Goal: Task Accomplishment & Management: Complete application form

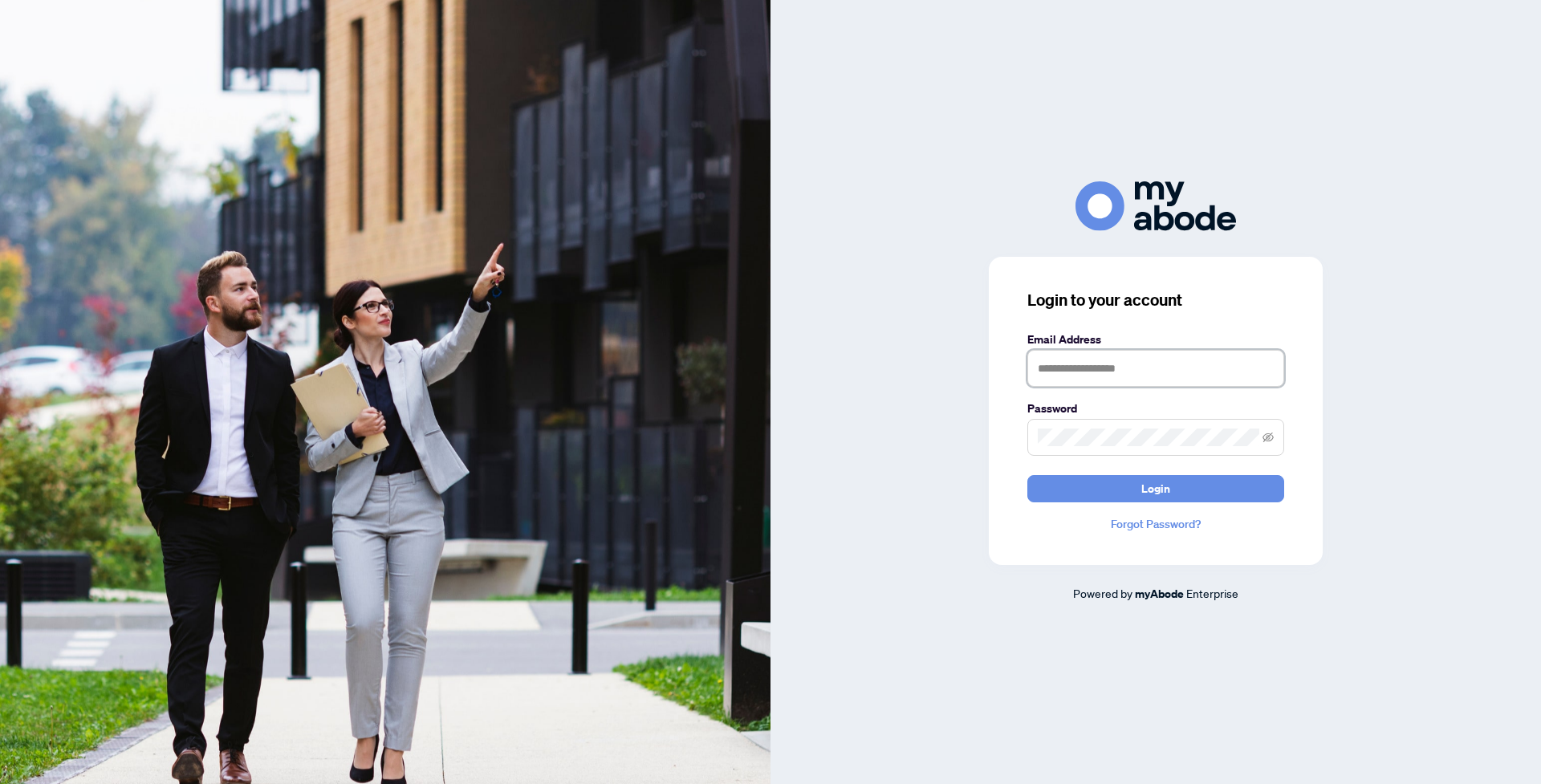
type input "**********"
click at [1171, 492] on button "Login" at bounding box center [1155, 489] width 257 height 27
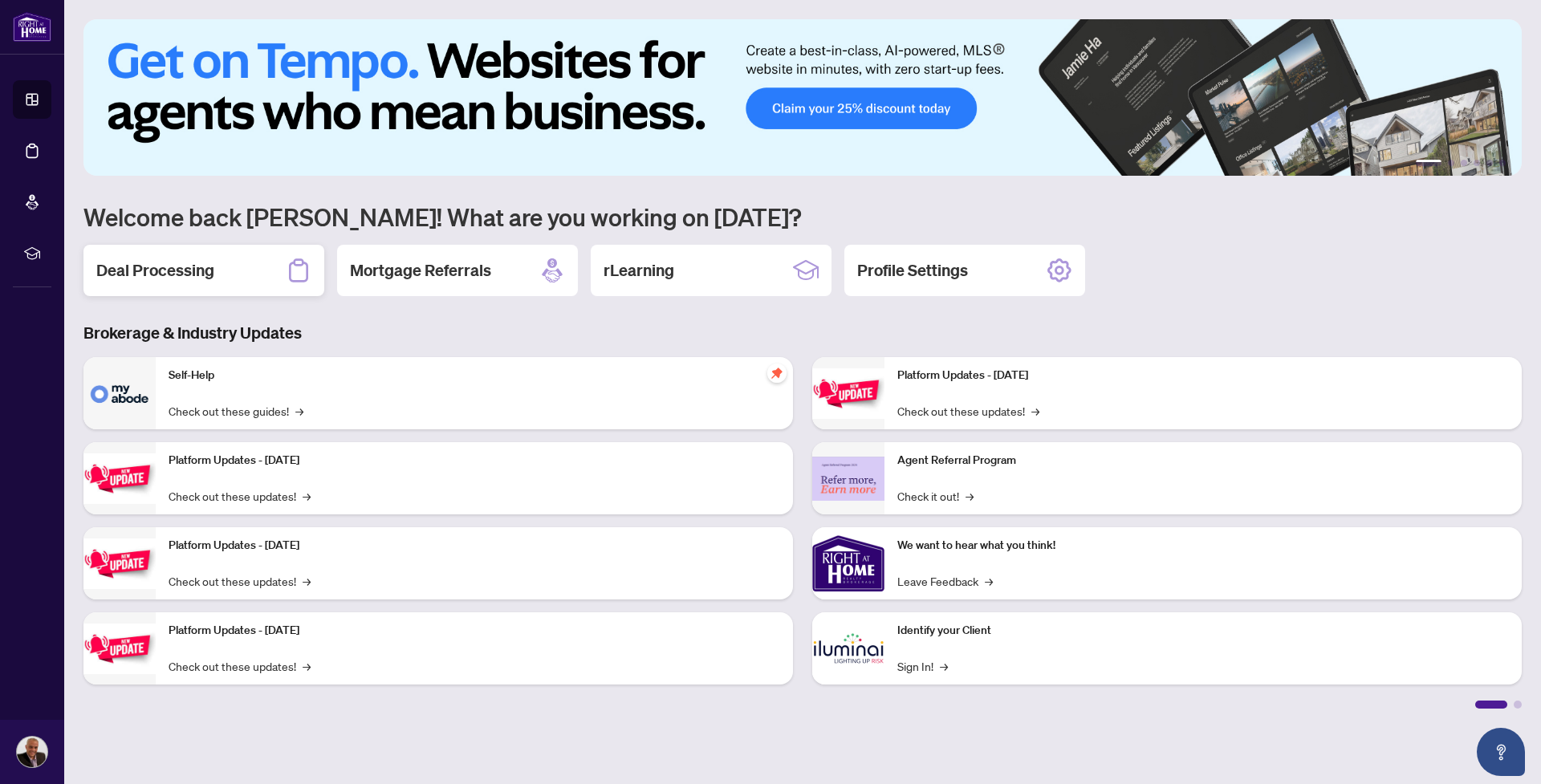
click at [231, 275] on div "Deal Processing" at bounding box center [204, 271] width 241 height 51
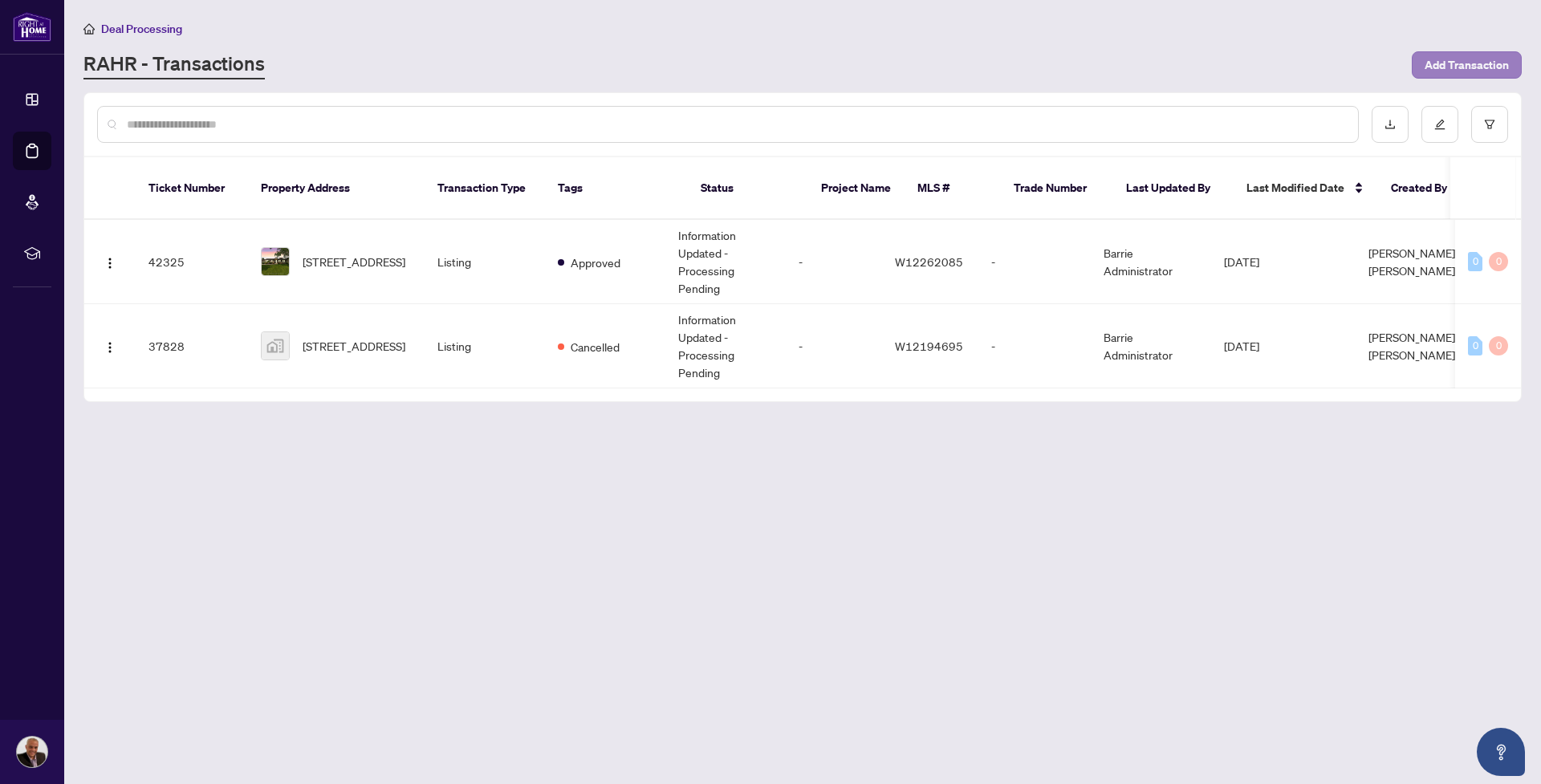
click at [1472, 67] on span "Add Transaction" at bounding box center [1467, 64] width 84 height 26
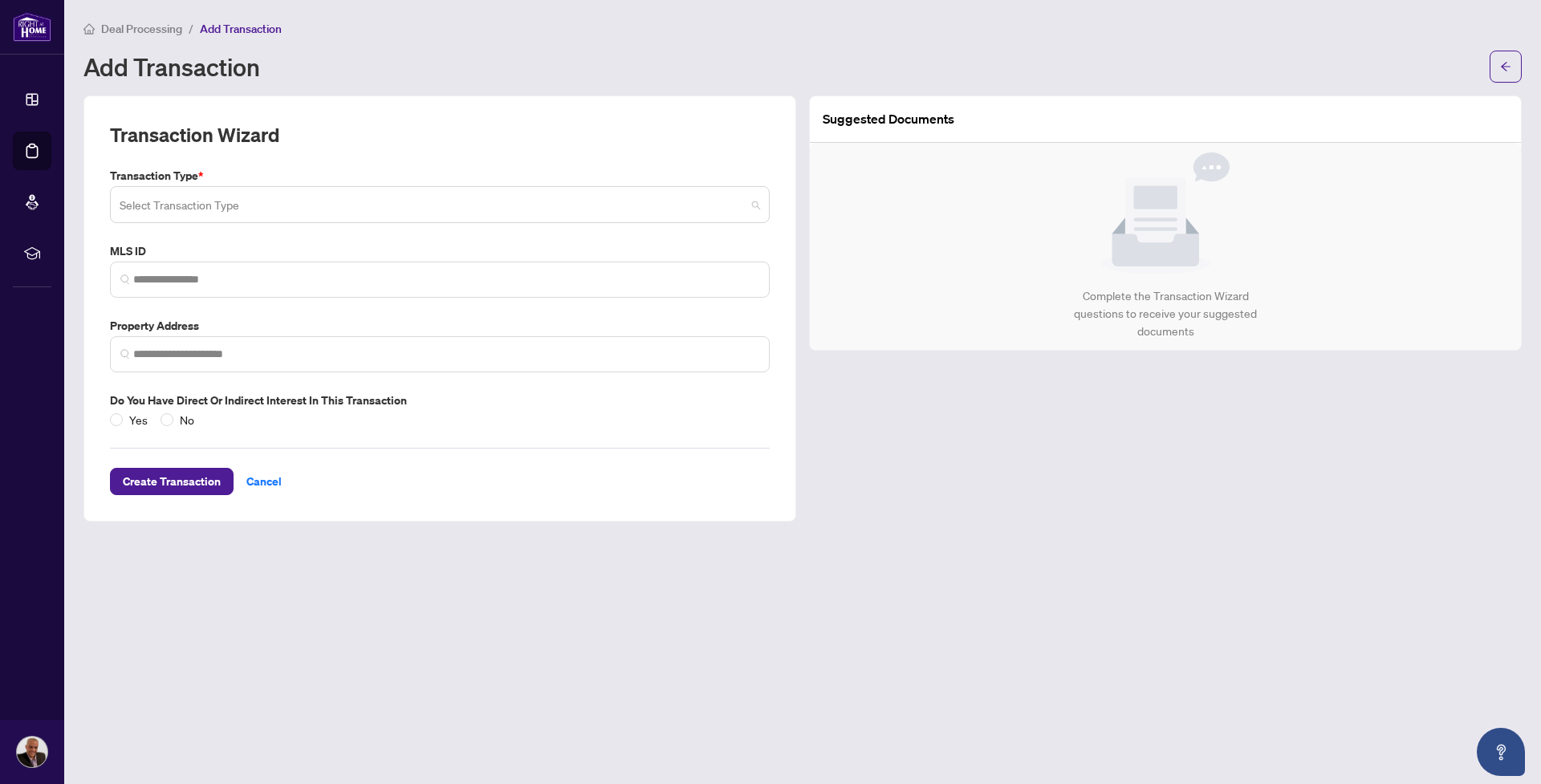
click at [342, 201] on input "search" at bounding box center [433, 206] width 626 height 35
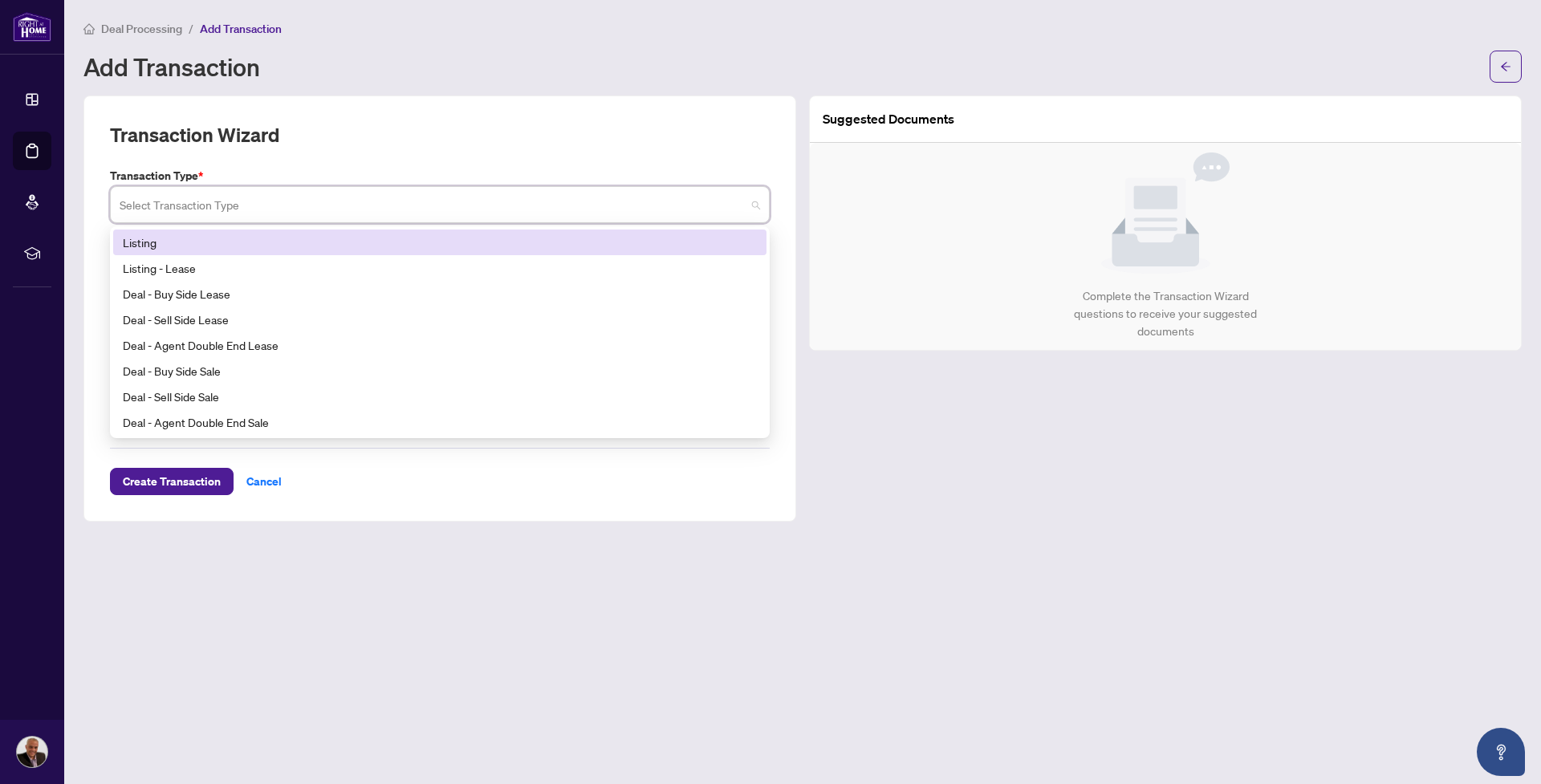
click at [177, 241] on div "Listing" at bounding box center [440, 242] width 634 height 17
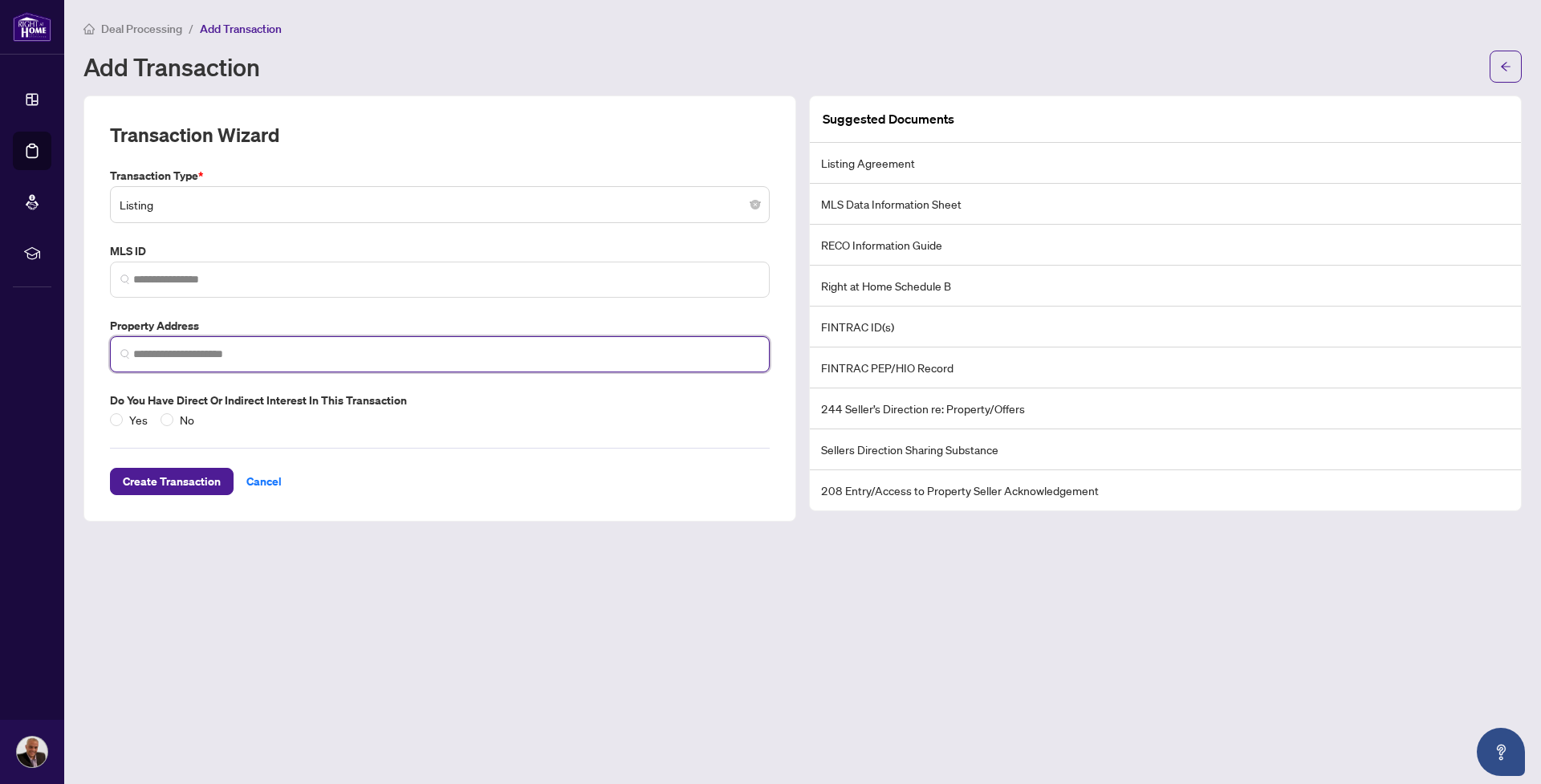
click at [248, 350] on input "search" at bounding box center [446, 354] width 626 height 17
click at [137, 349] on input "**********" at bounding box center [446, 354] width 626 height 17
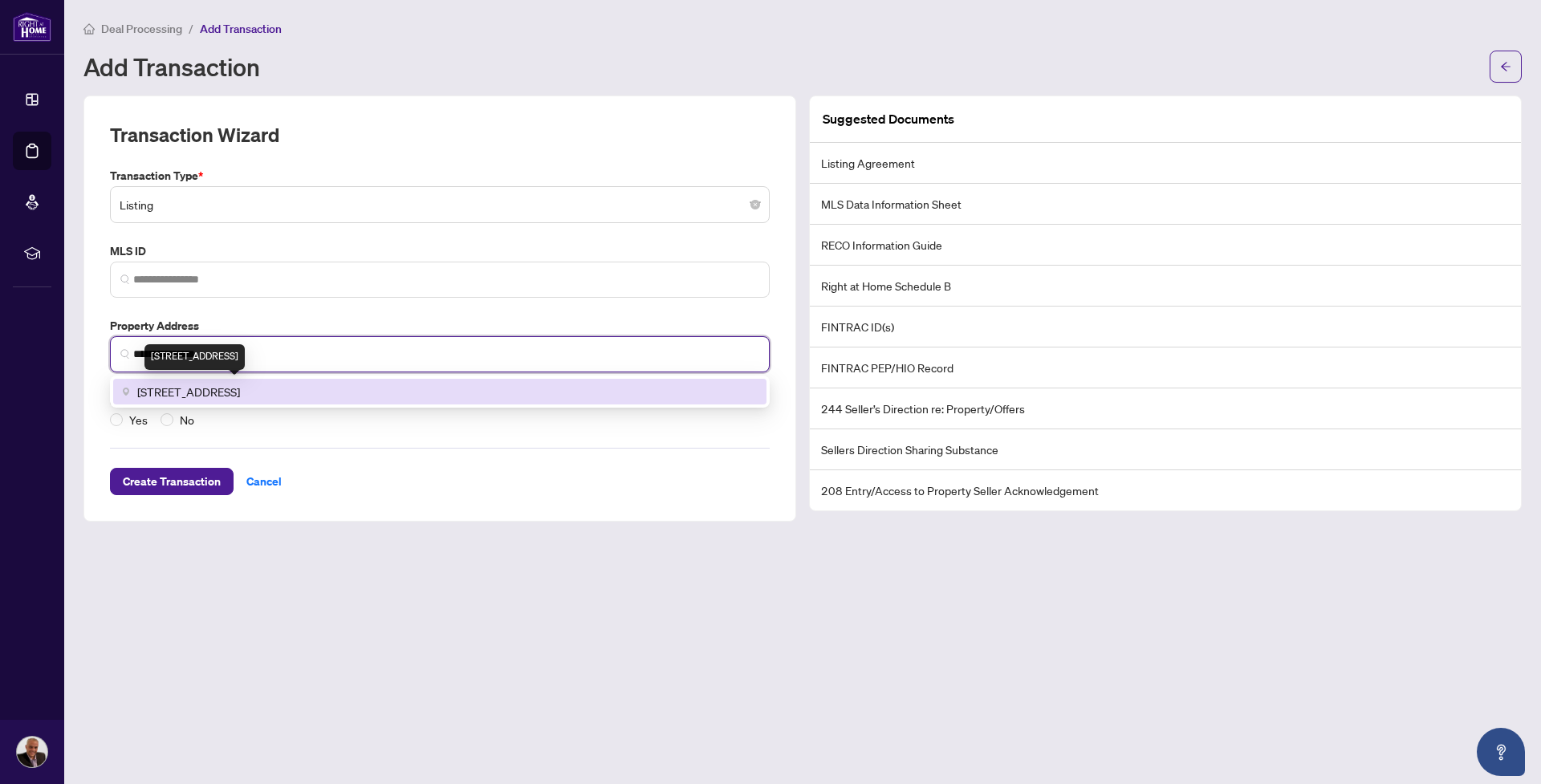
click at [240, 389] on span "[STREET_ADDRESS]" at bounding box center [188, 391] width 102 height 17
type input "**********"
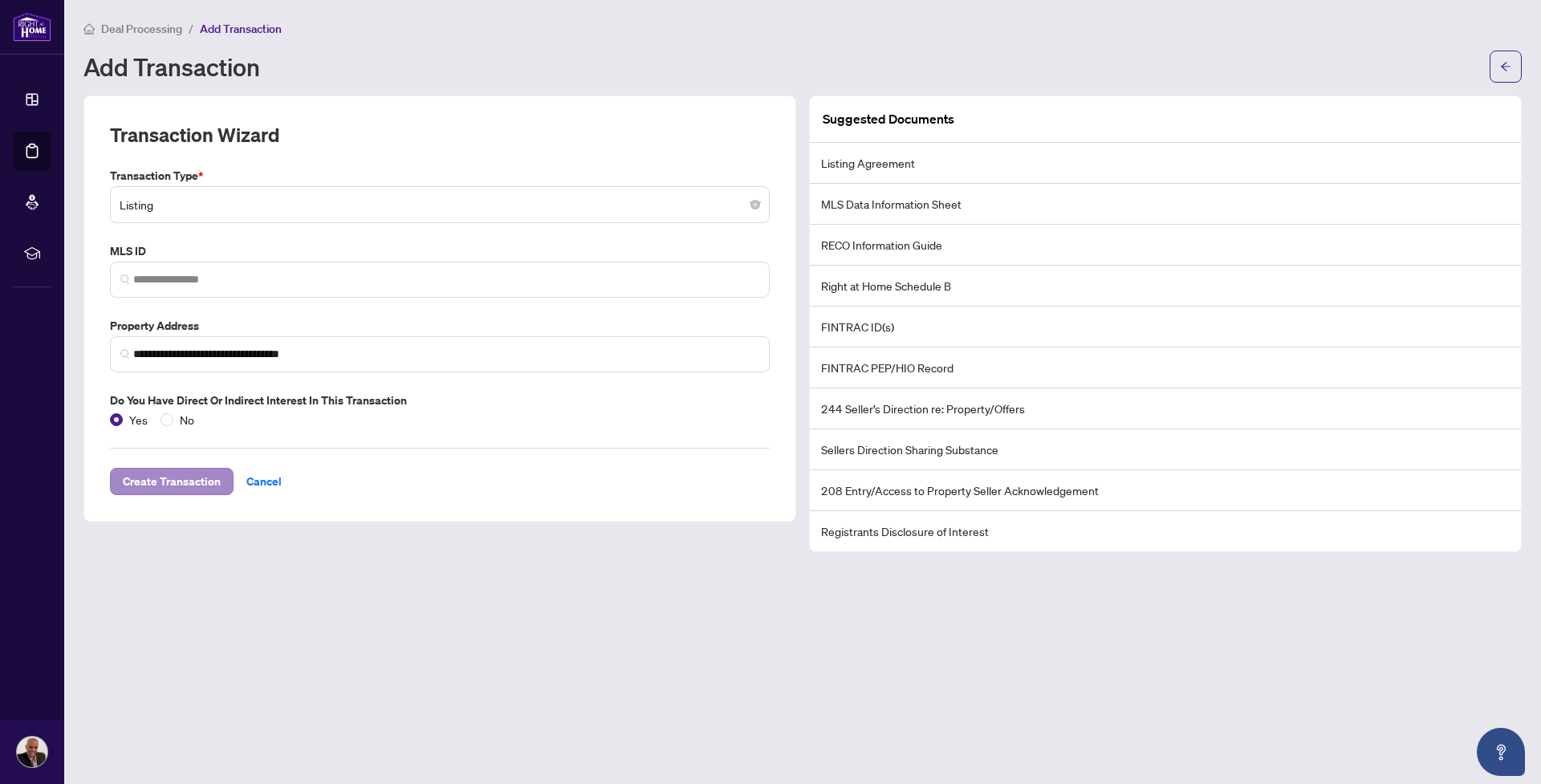
click at [156, 478] on span "Create Transaction" at bounding box center [172, 481] width 98 height 26
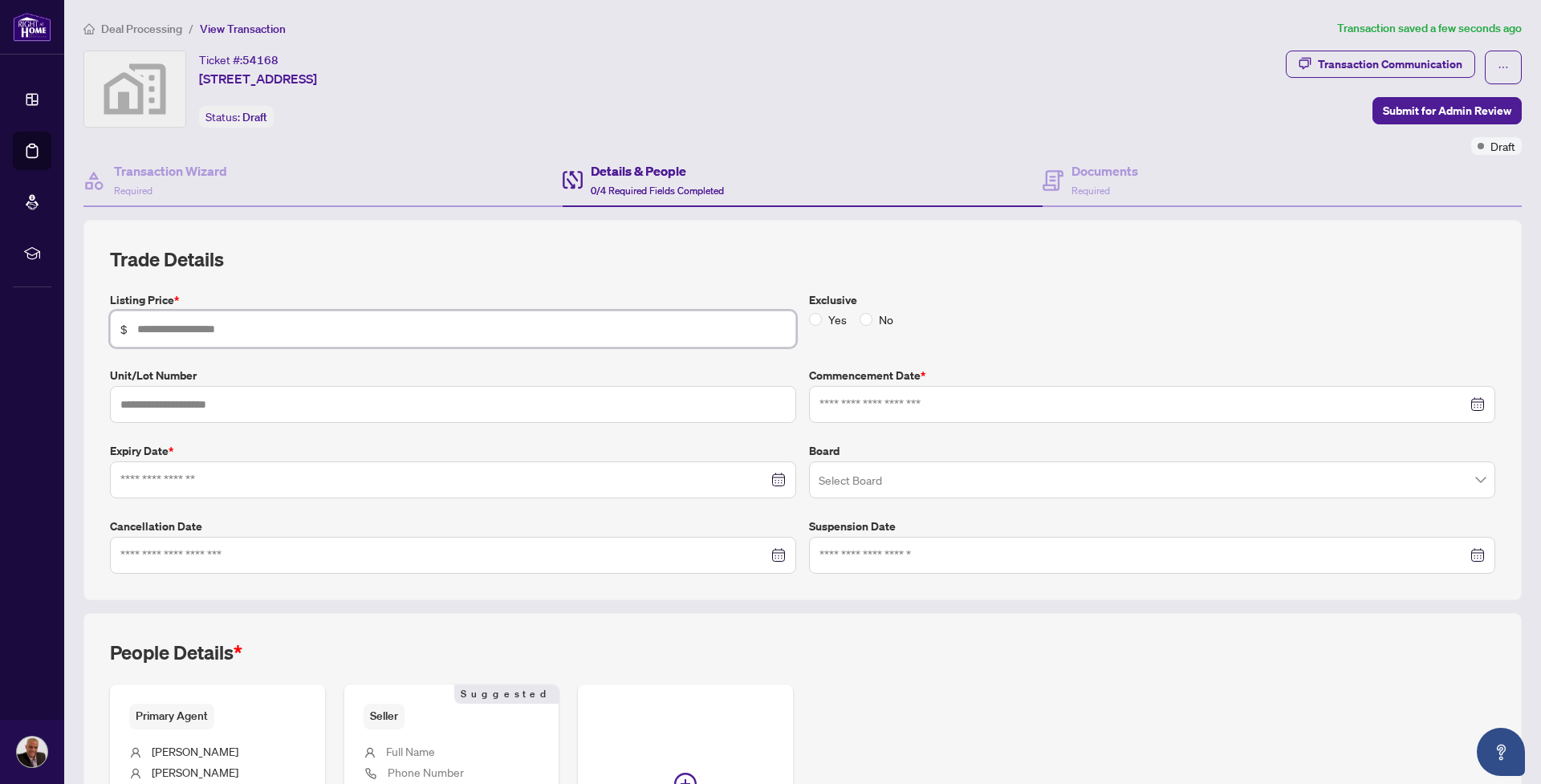
click at [225, 332] on input "text" at bounding box center [461, 328] width 649 height 17
type input "*******"
click at [364, 405] on input "text" at bounding box center [452, 404] width 686 height 37
type input "*"
click at [862, 399] on input at bounding box center [1143, 404] width 648 height 17
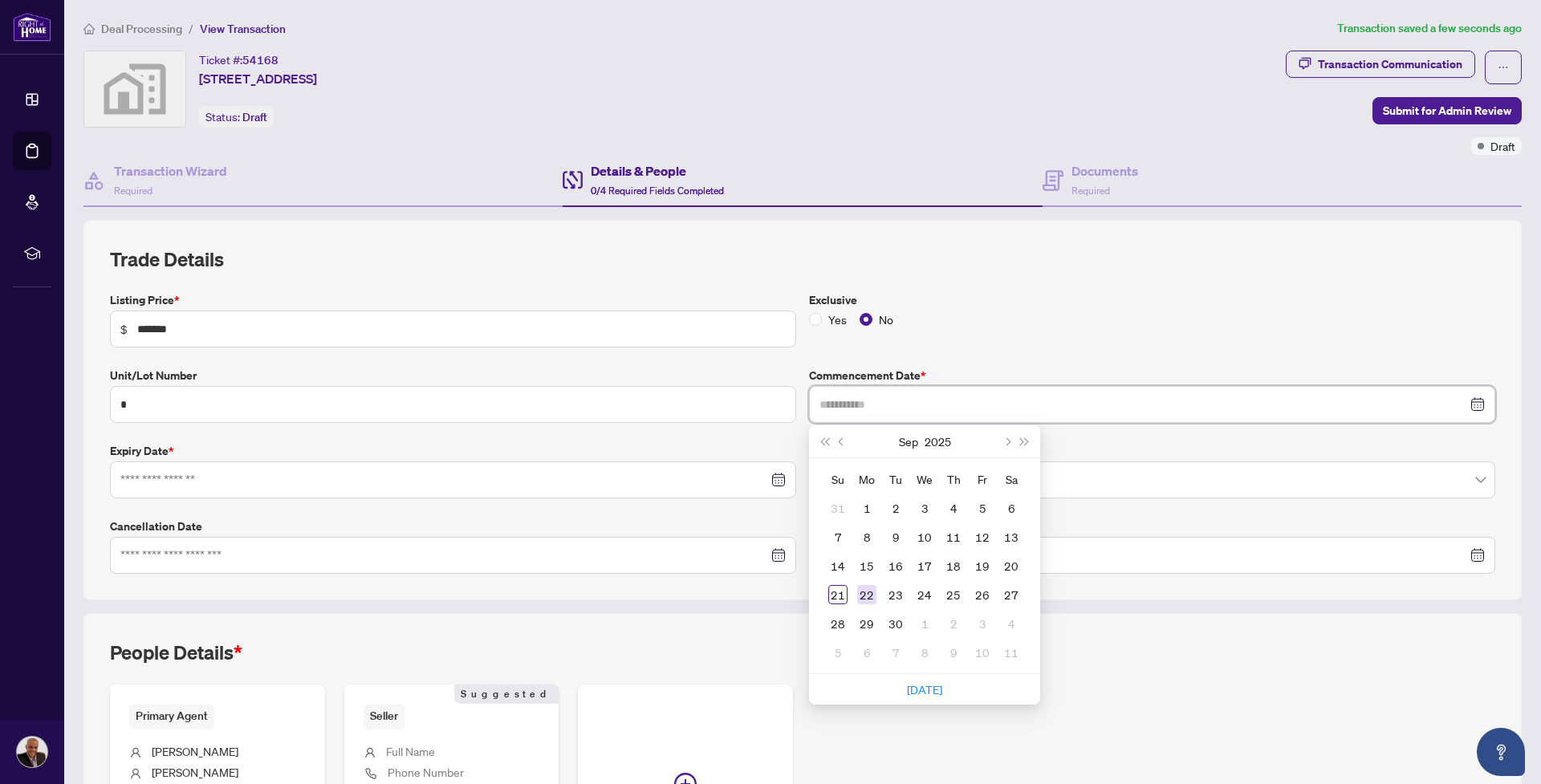
type input "**********"
click at [864, 593] on div "22" at bounding box center [866, 594] width 19 height 19
click at [355, 479] on input at bounding box center [444, 479] width 648 height 17
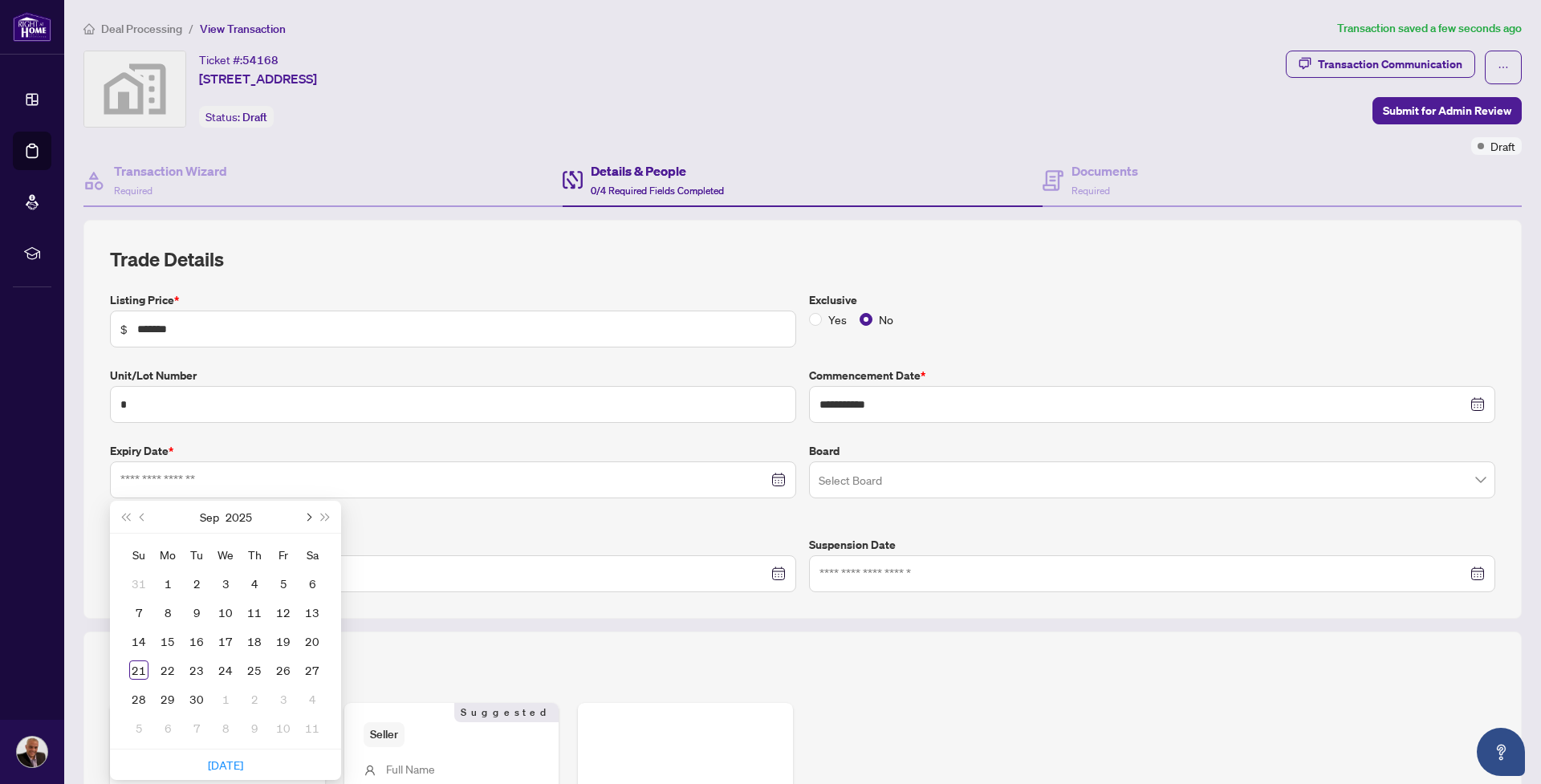
click at [307, 513] on span "Next month (PageDown)" at bounding box center [308, 517] width 8 height 8
click at [307, 512] on span "Next month (PageDown)" at bounding box center [308, 517] width 8 height 8
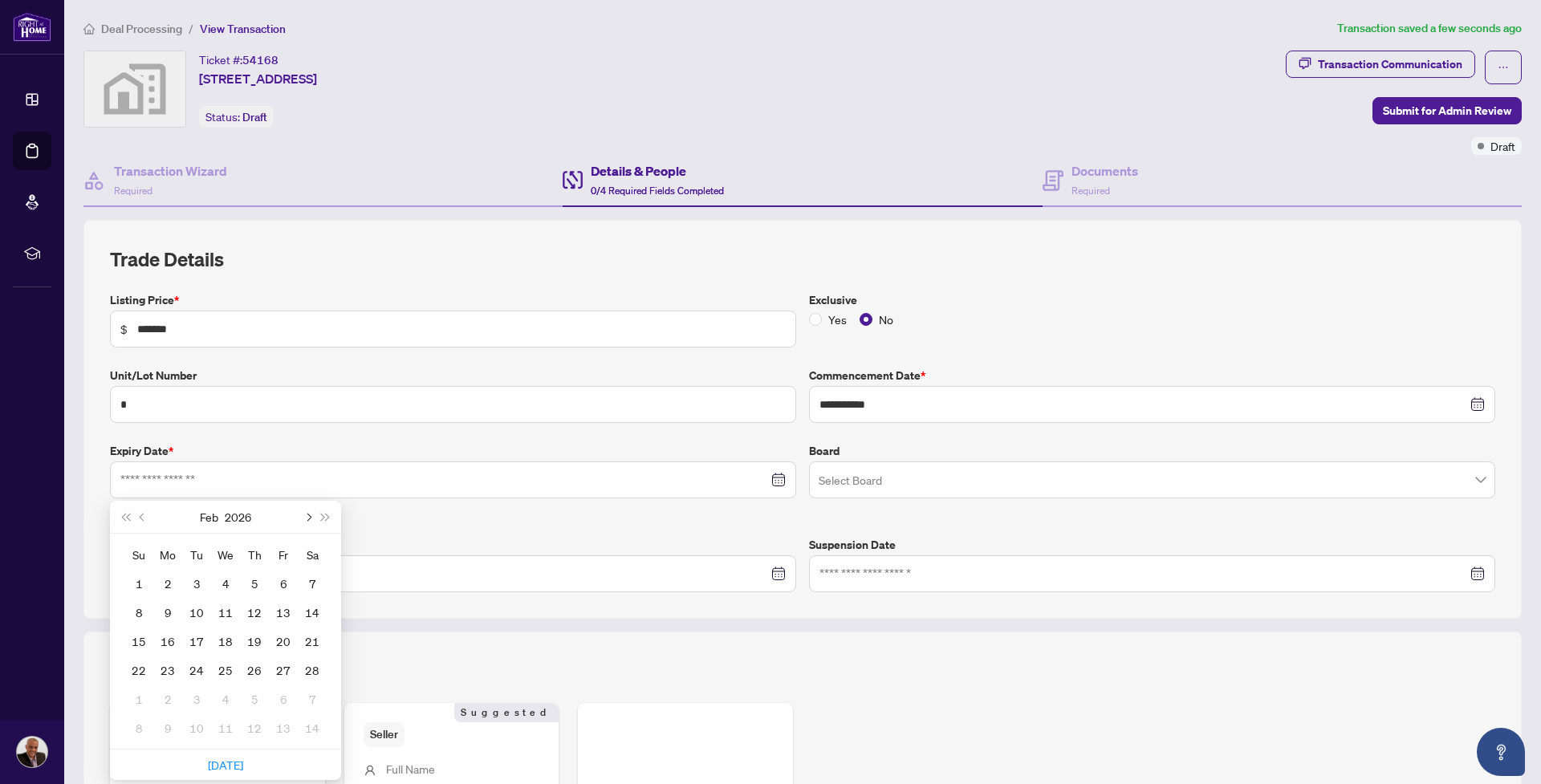
click at [307, 512] on span "Next month (PageDown)" at bounding box center [308, 517] width 8 height 8
click at [307, 513] on span "Next month (PageDown)" at bounding box center [308, 517] width 8 height 8
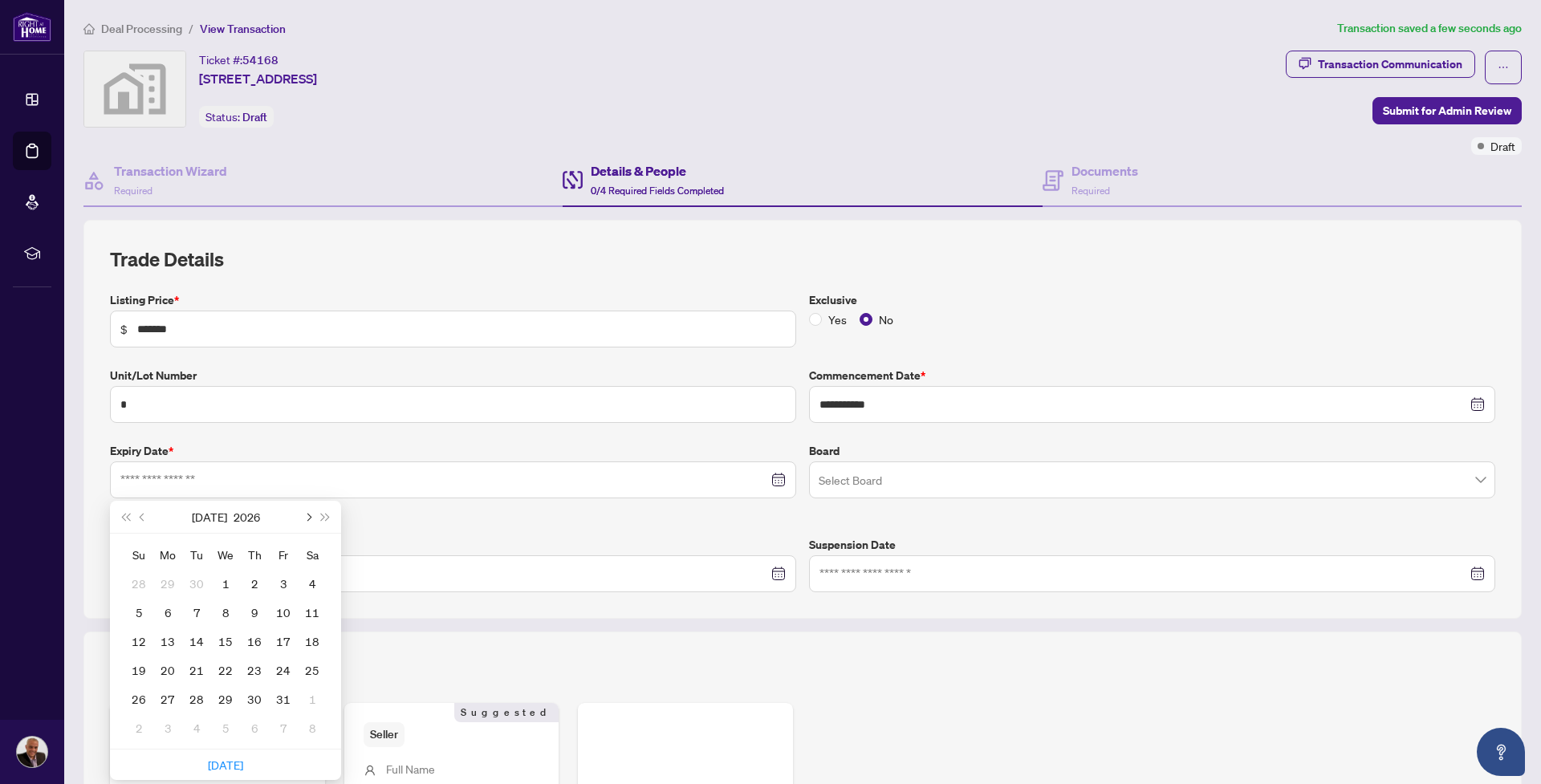
click at [307, 513] on span "Next month (PageDown)" at bounding box center [308, 517] width 8 height 8
type input "**********"
click at [138, 666] on div "20" at bounding box center [139, 669] width 19 height 19
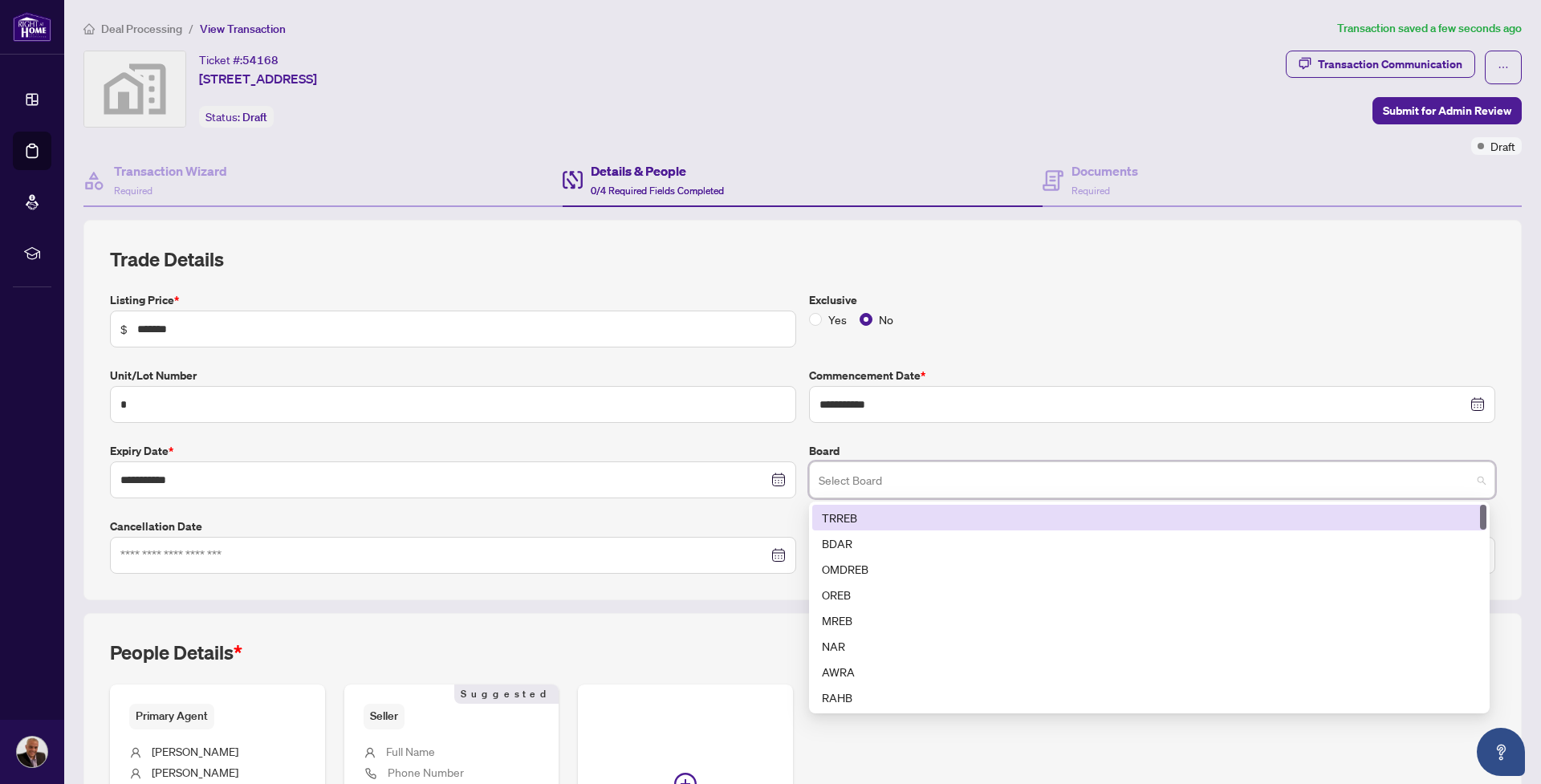
click at [872, 478] on input "search" at bounding box center [1145, 482] width 652 height 35
click at [853, 513] on div "TRREB" at bounding box center [1149, 517] width 655 height 17
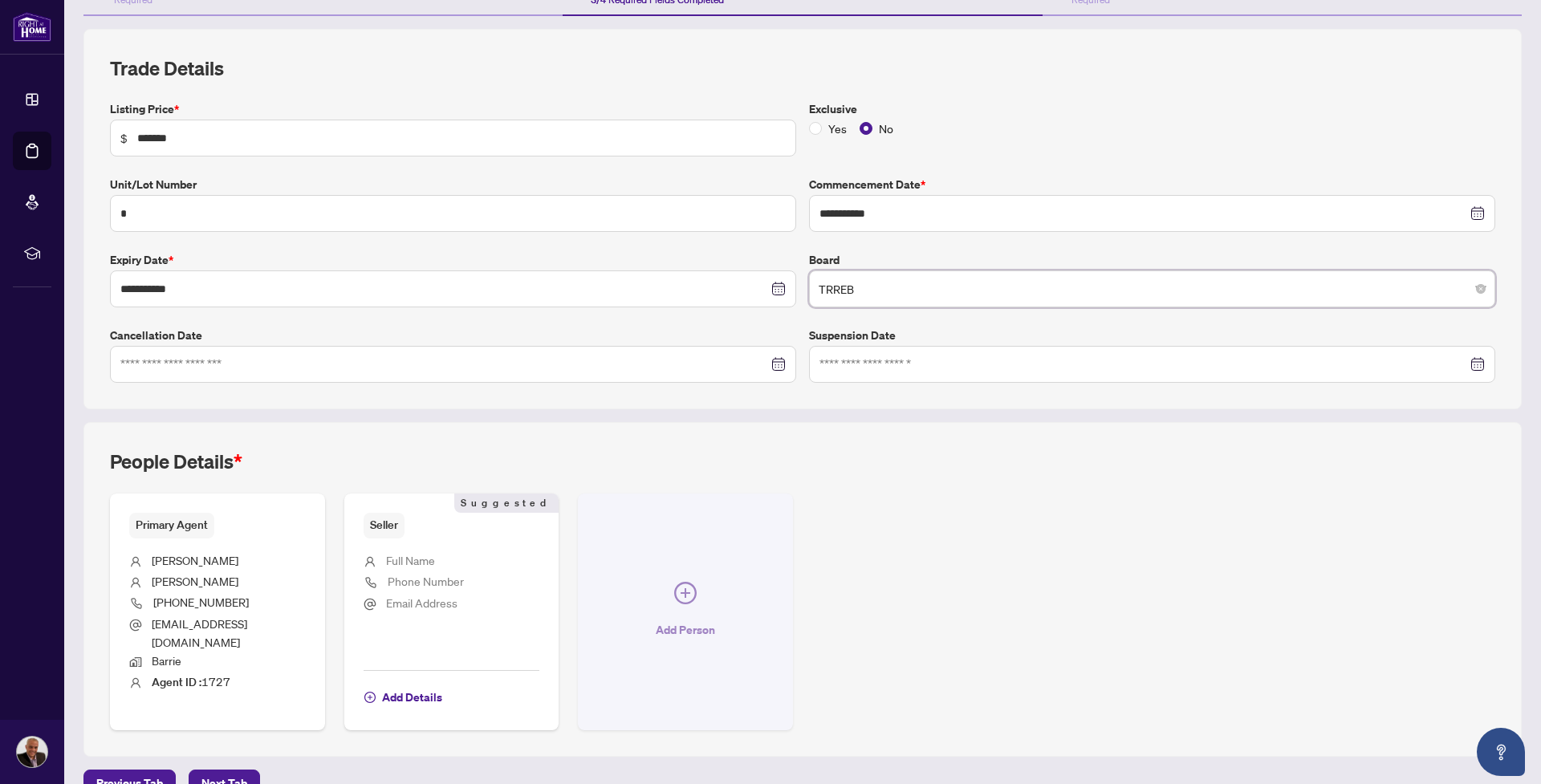
scroll to position [202, 0]
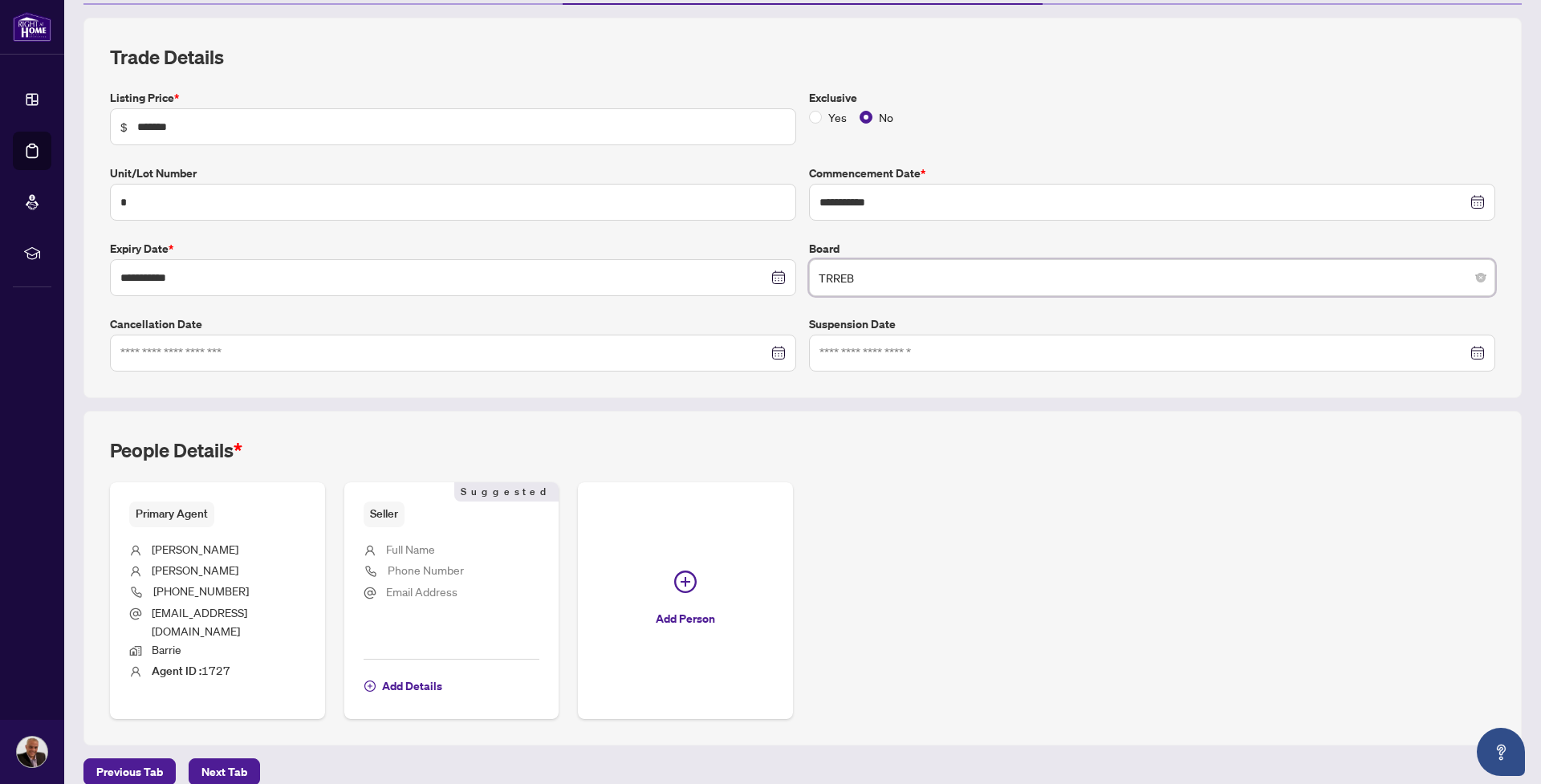
click at [406, 564] on span "Phone Number" at bounding box center [426, 570] width 76 height 15
click at [397, 673] on span "Add Details" at bounding box center [412, 686] width 60 height 26
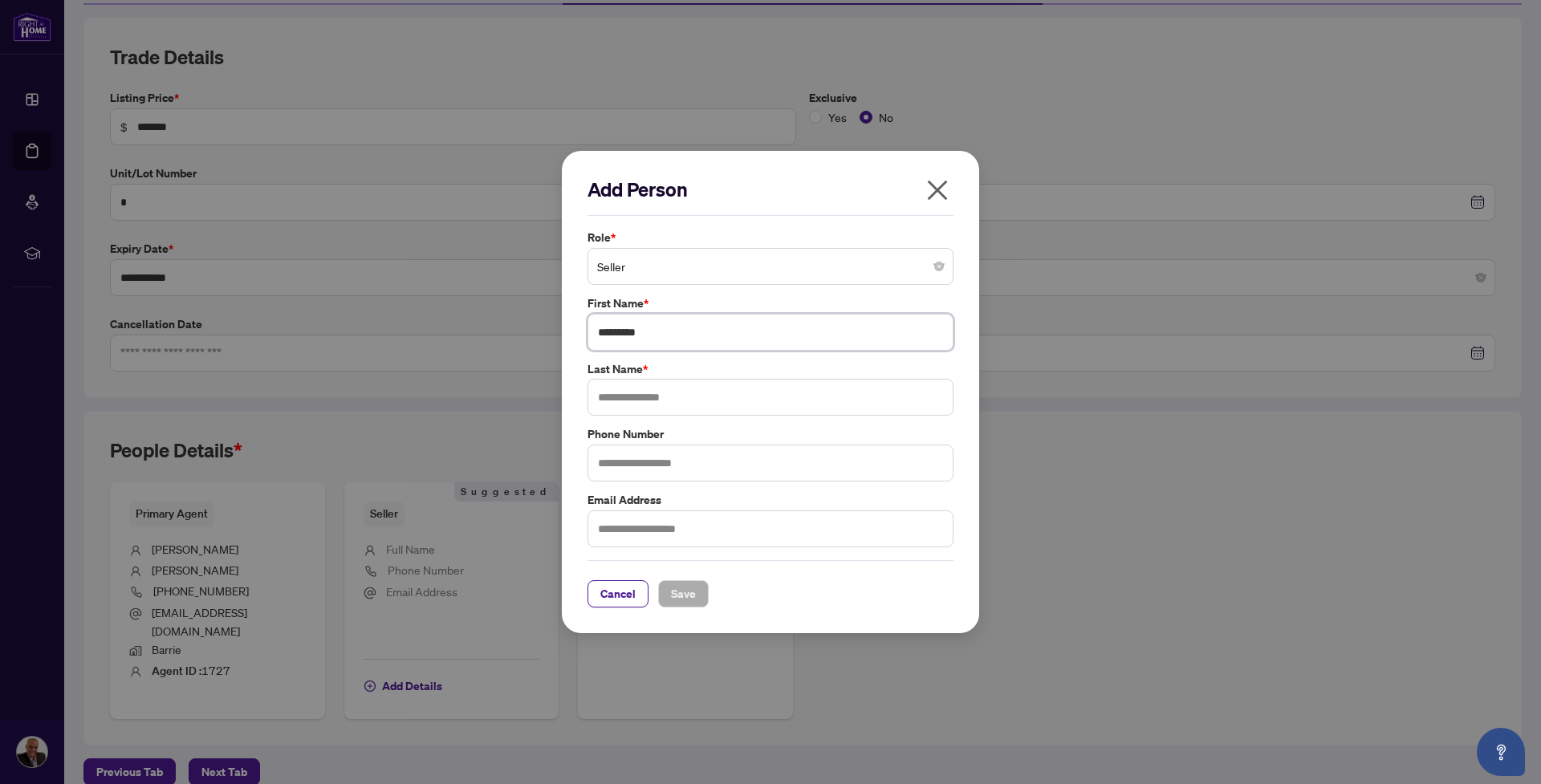
type input "*********"
type input "*******"
click at [753, 573] on div "Cancel Save" at bounding box center [770, 583] width 366 height 47
type input "**********"
click at [694, 590] on span "Save" at bounding box center [683, 593] width 25 height 26
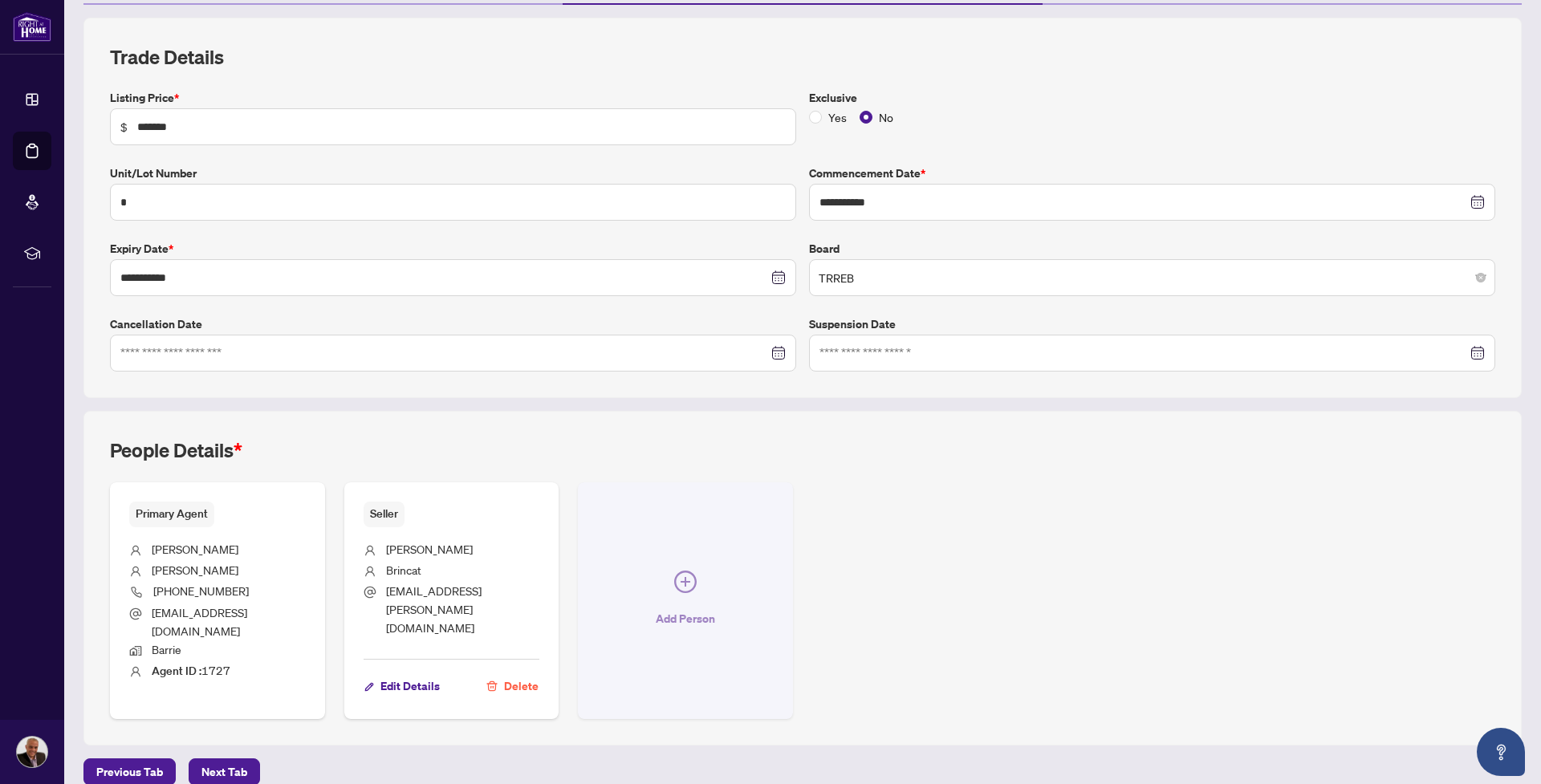
click at [675, 570] on icon "plus-circle" at bounding box center [685, 581] width 22 height 22
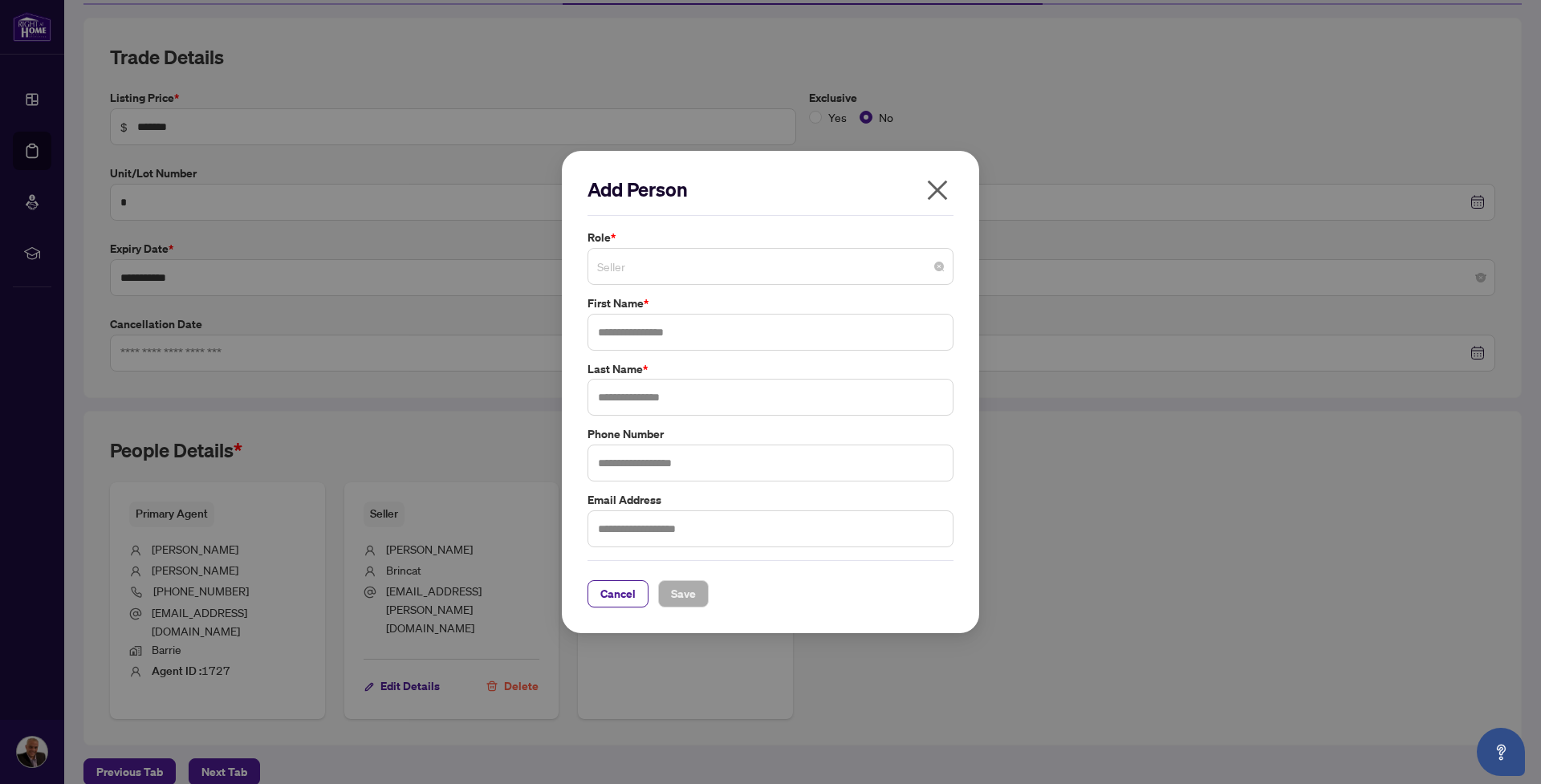
click at [670, 262] on span "Seller" at bounding box center [770, 266] width 347 height 31
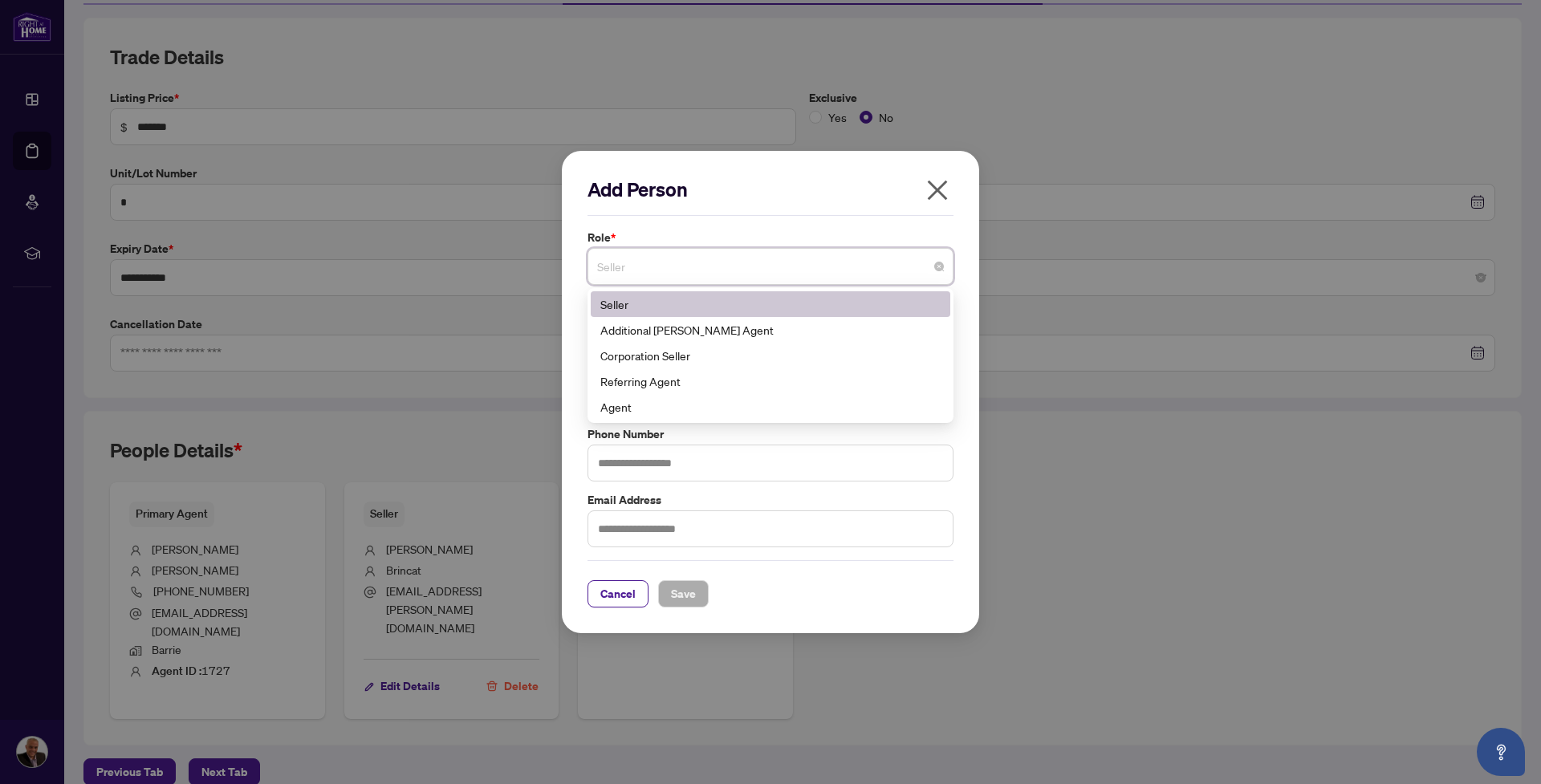
click at [678, 301] on div "Seller" at bounding box center [770, 304] width 340 height 17
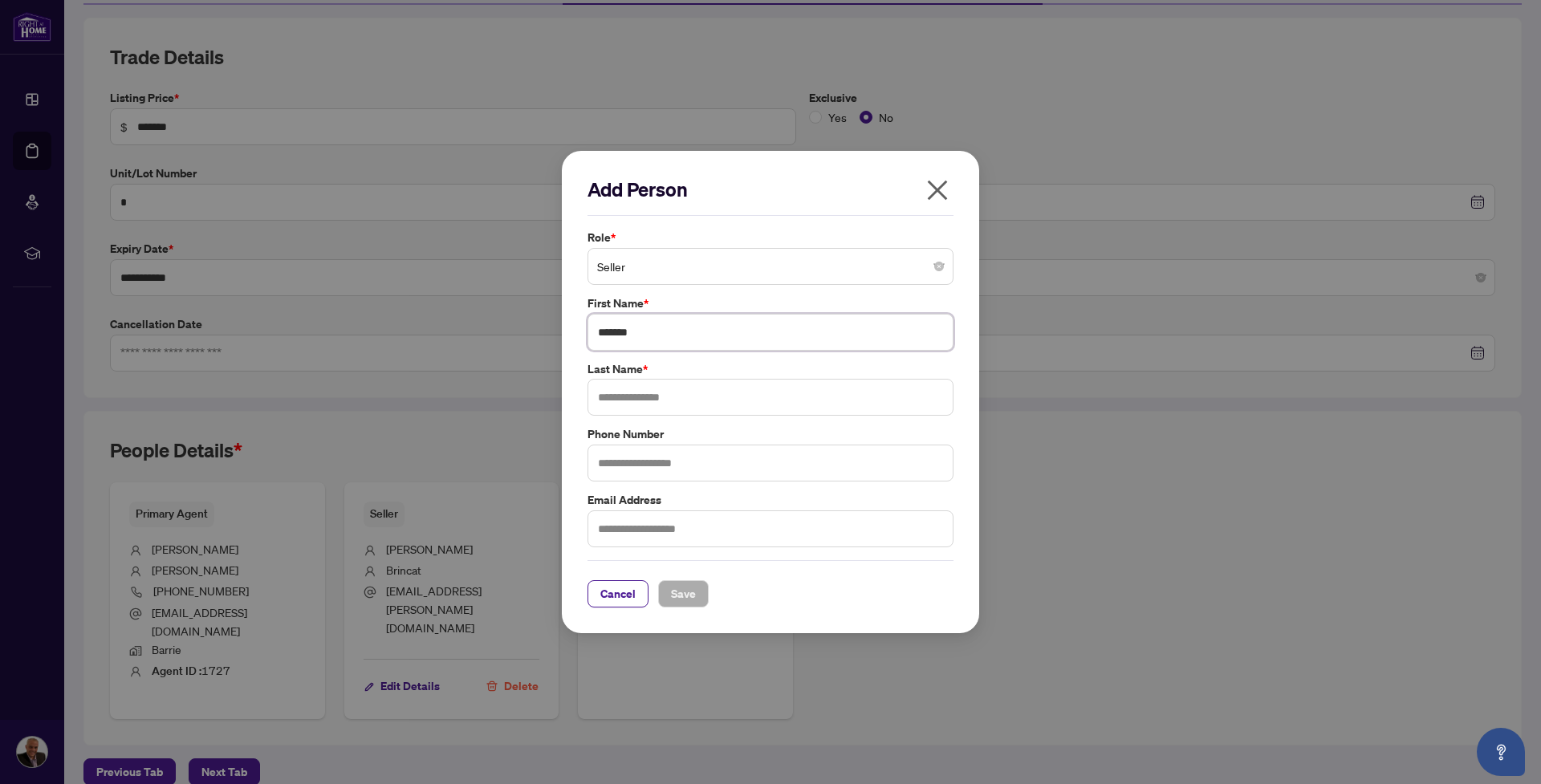
type input "*******"
click at [696, 593] on button "Save" at bounding box center [683, 593] width 50 height 27
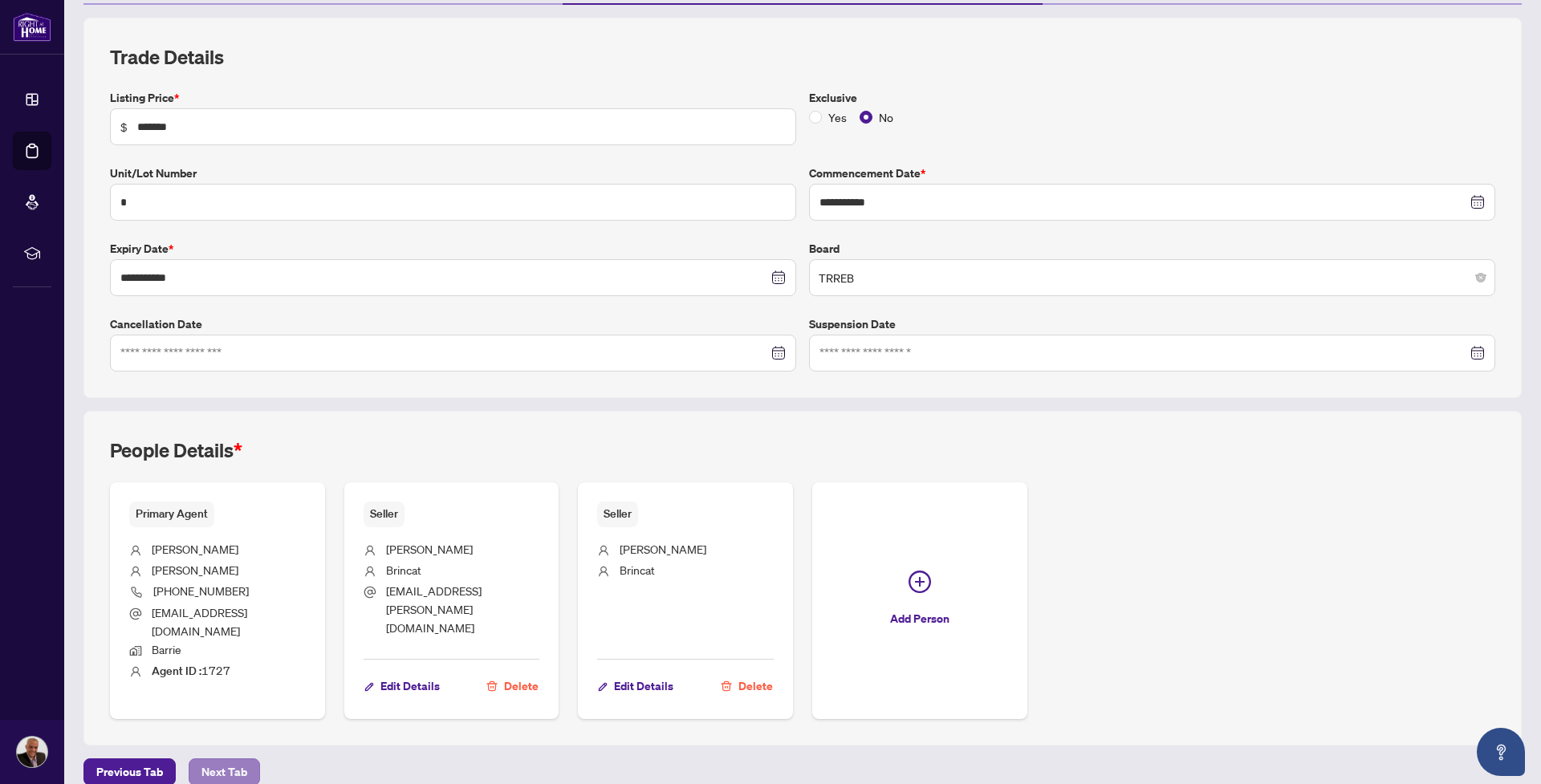
click at [231, 759] on span "Next Tab" at bounding box center [224, 772] width 45 height 26
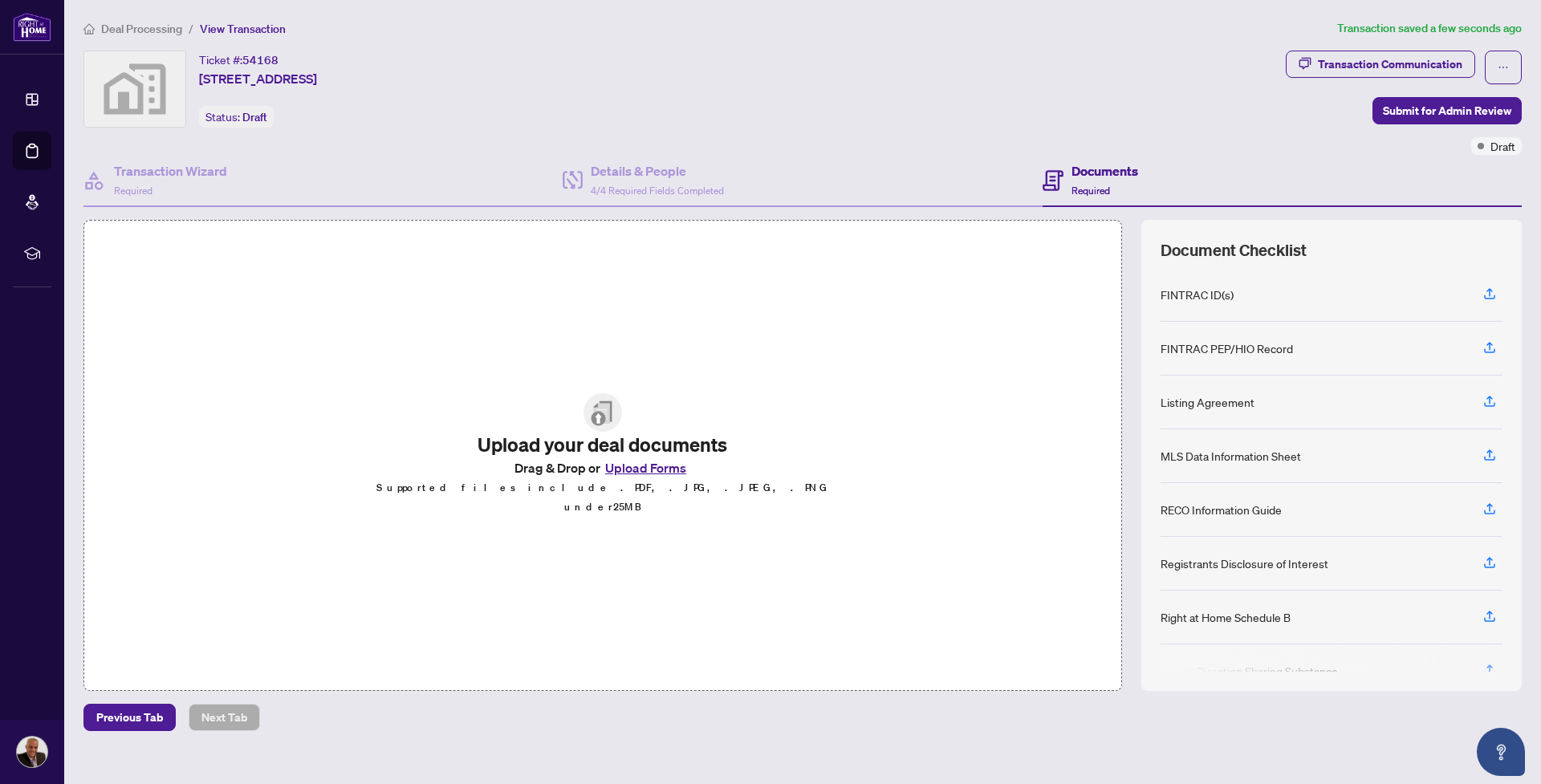
click at [599, 432] on img at bounding box center [603, 412] width 39 height 39
click at [628, 474] on button "Upload Forms" at bounding box center [645, 467] width 91 height 21
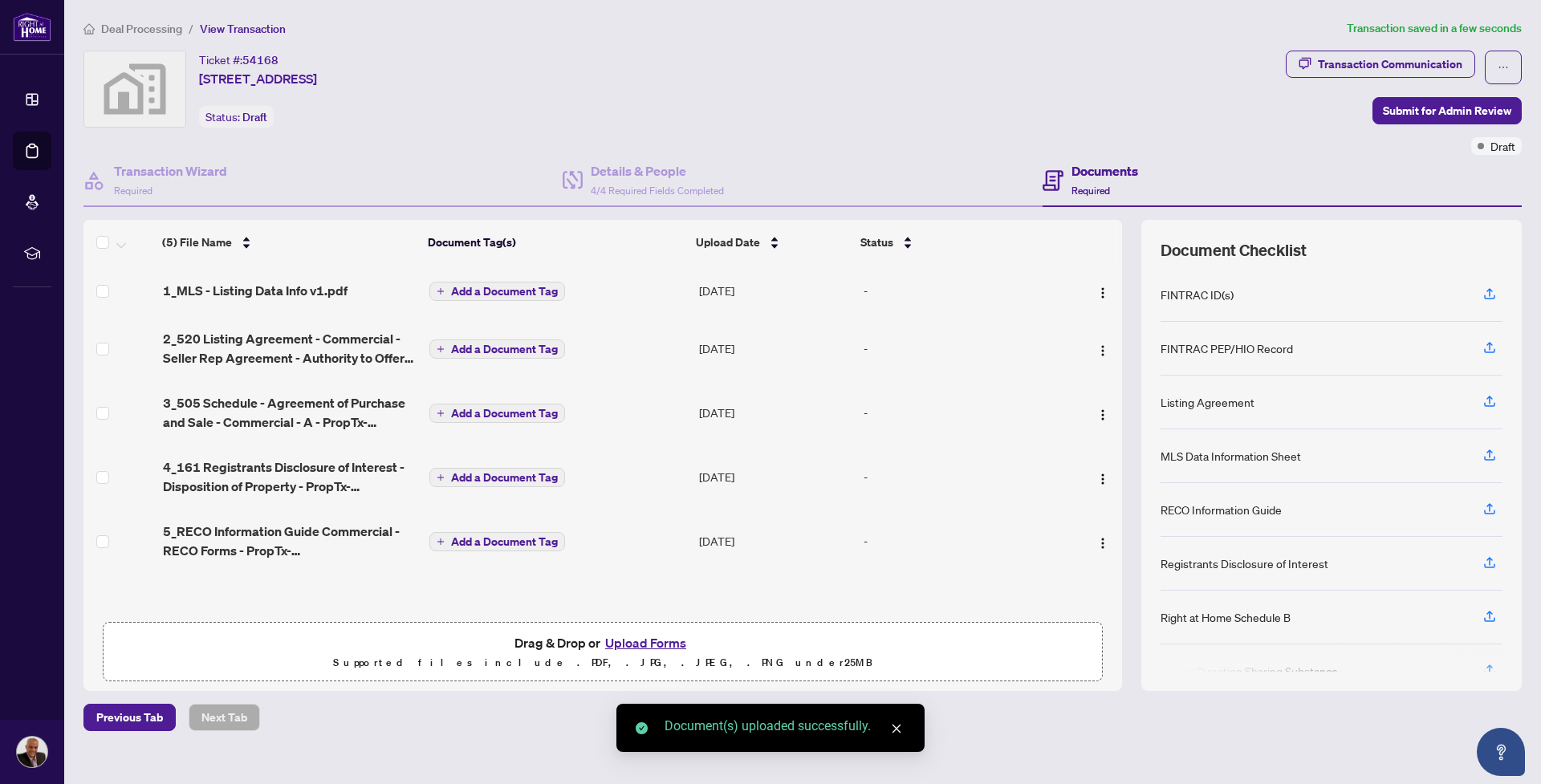
click at [653, 646] on button "Upload Forms" at bounding box center [645, 642] width 91 height 21
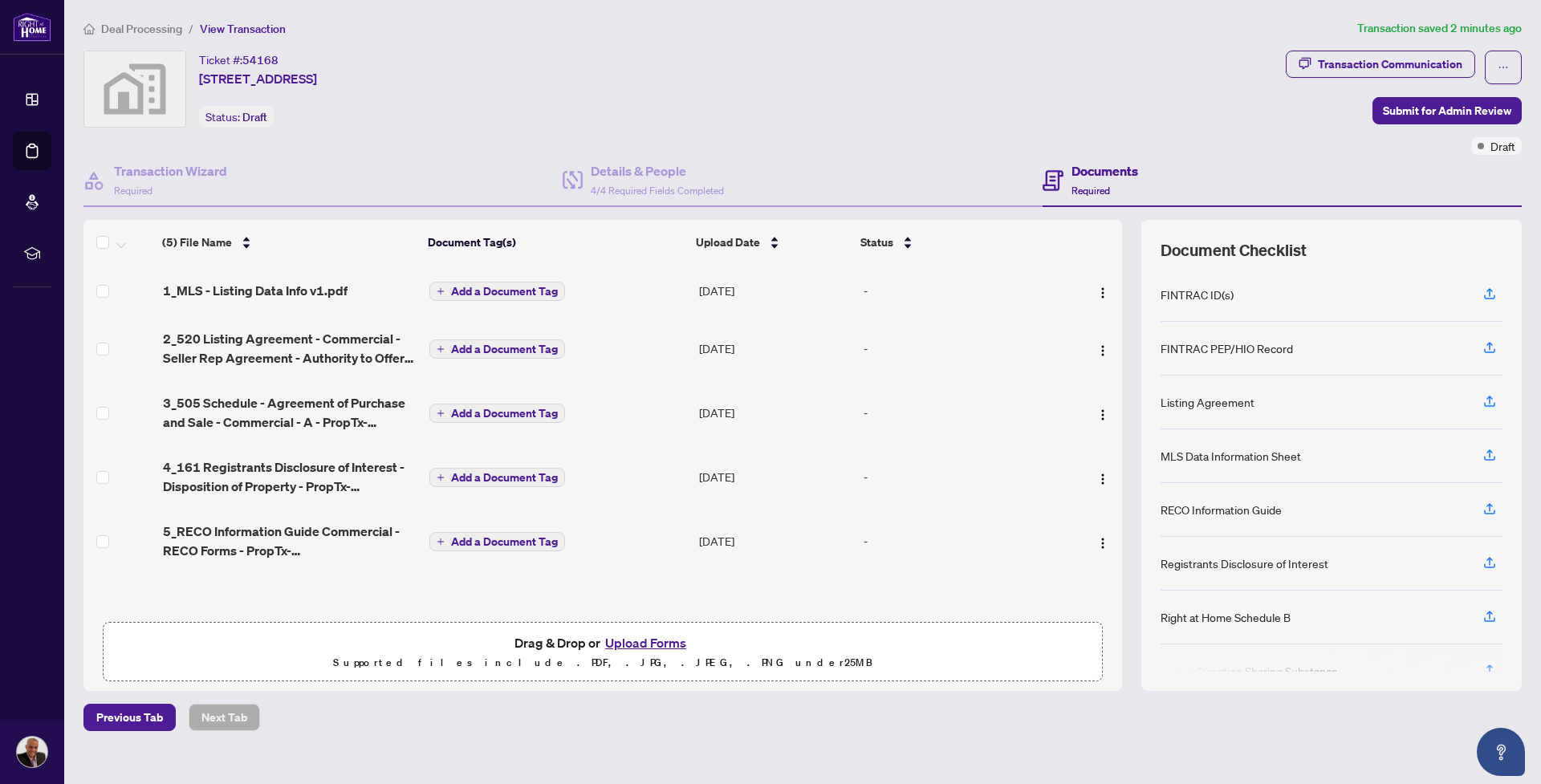
click at [665, 637] on button "Upload Forms" at bounding box center [645, 642] width 91 height 21
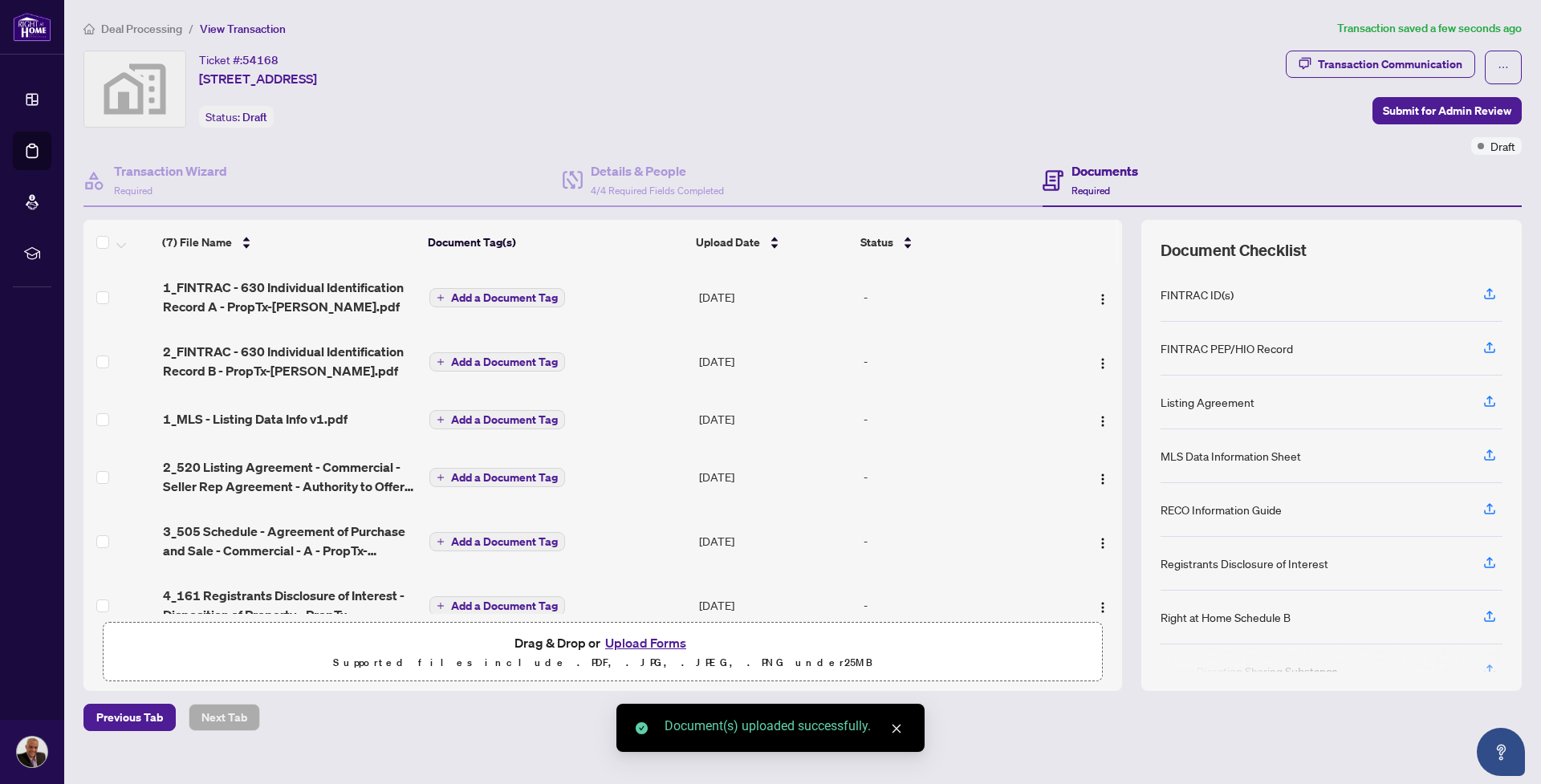
click at [670, 644] on button "Upload Forms" at bounding box center [645, 642] width 91 height 21
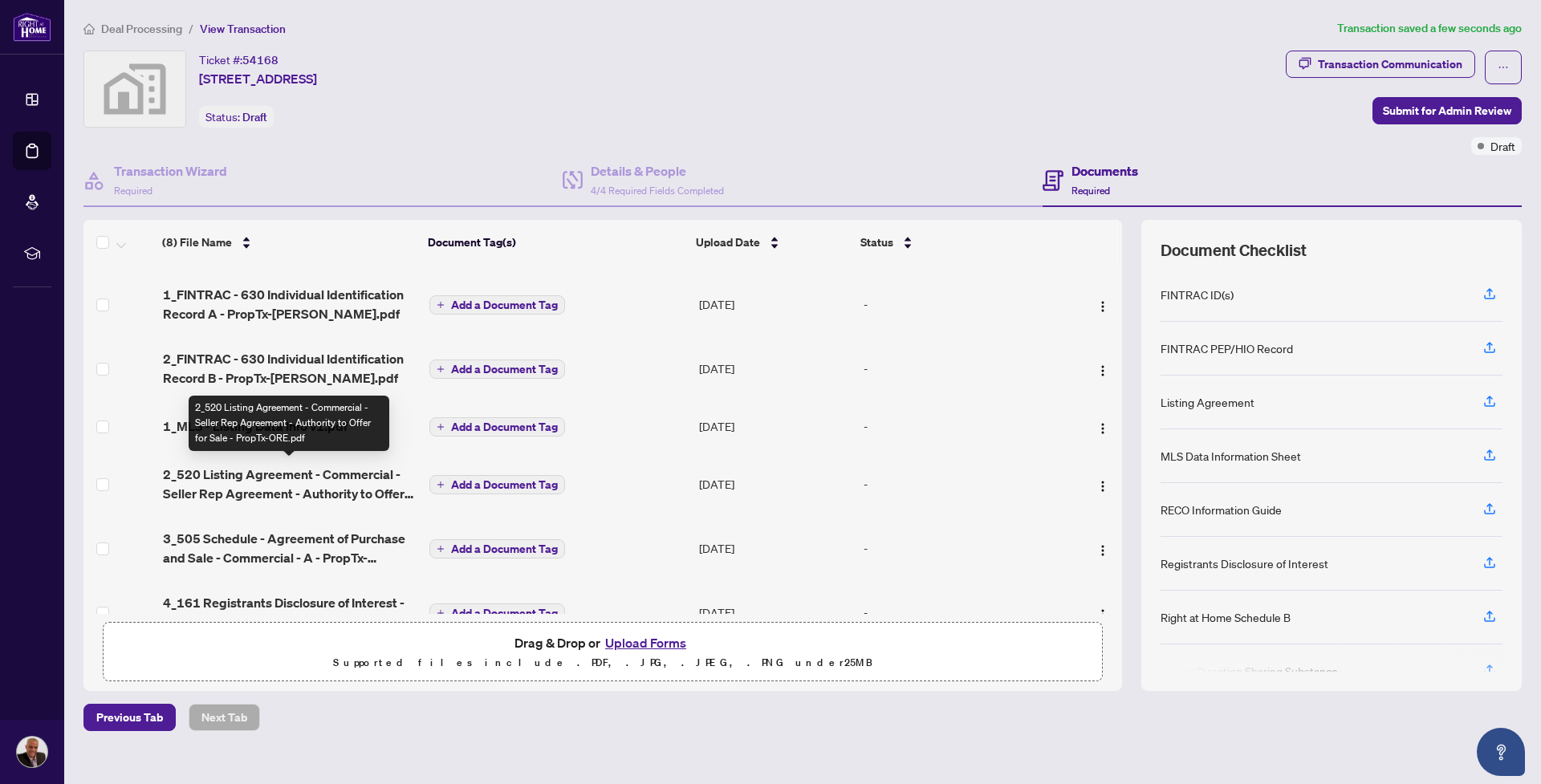
scroll to position [94, 0]
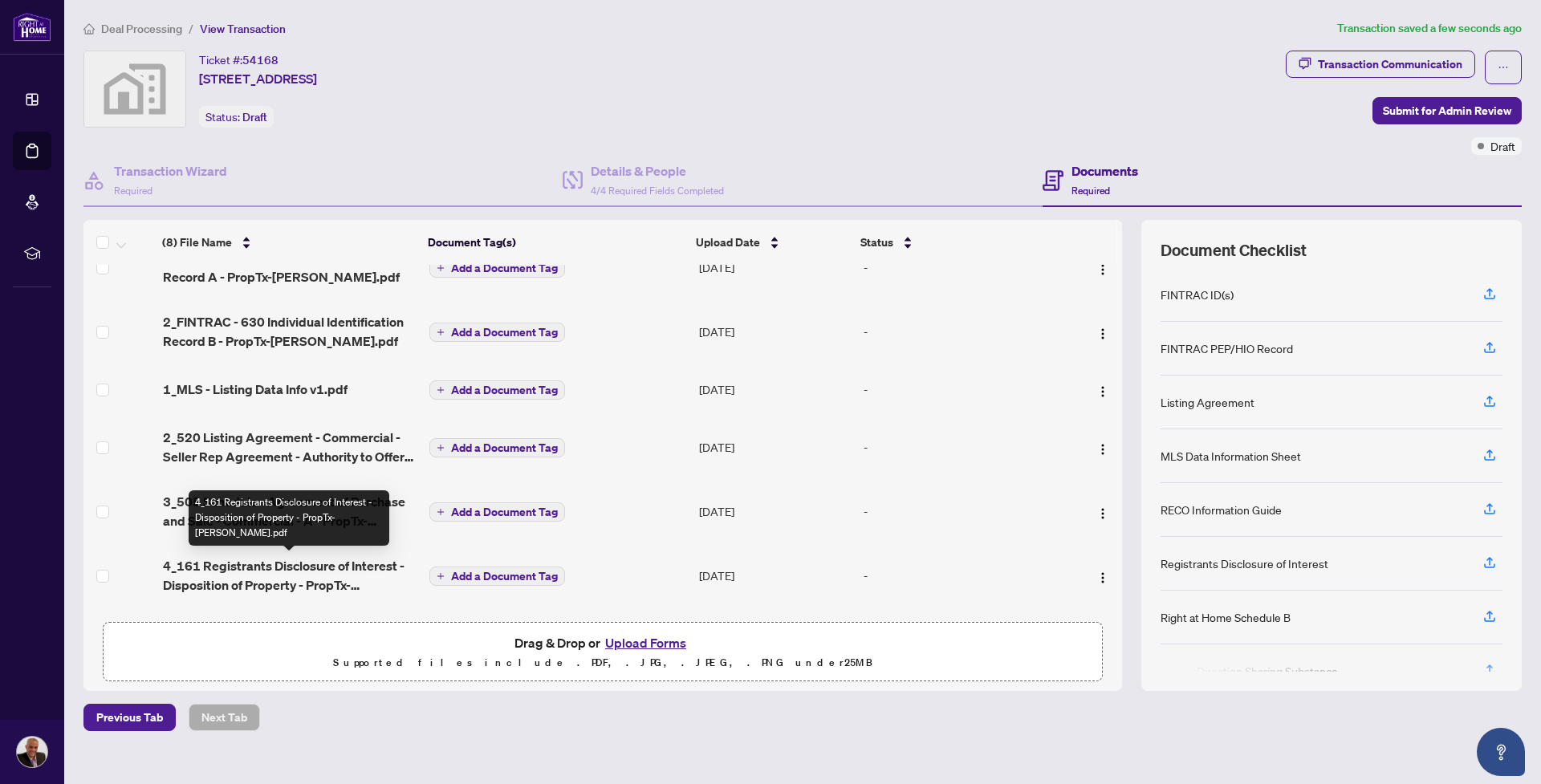
click at [326, 564] on span "4_161 Registrants Disclosure of Interest - Disposition of Property - PropTx-[PE…" at bounding box center [290, 575] width 254 height 39
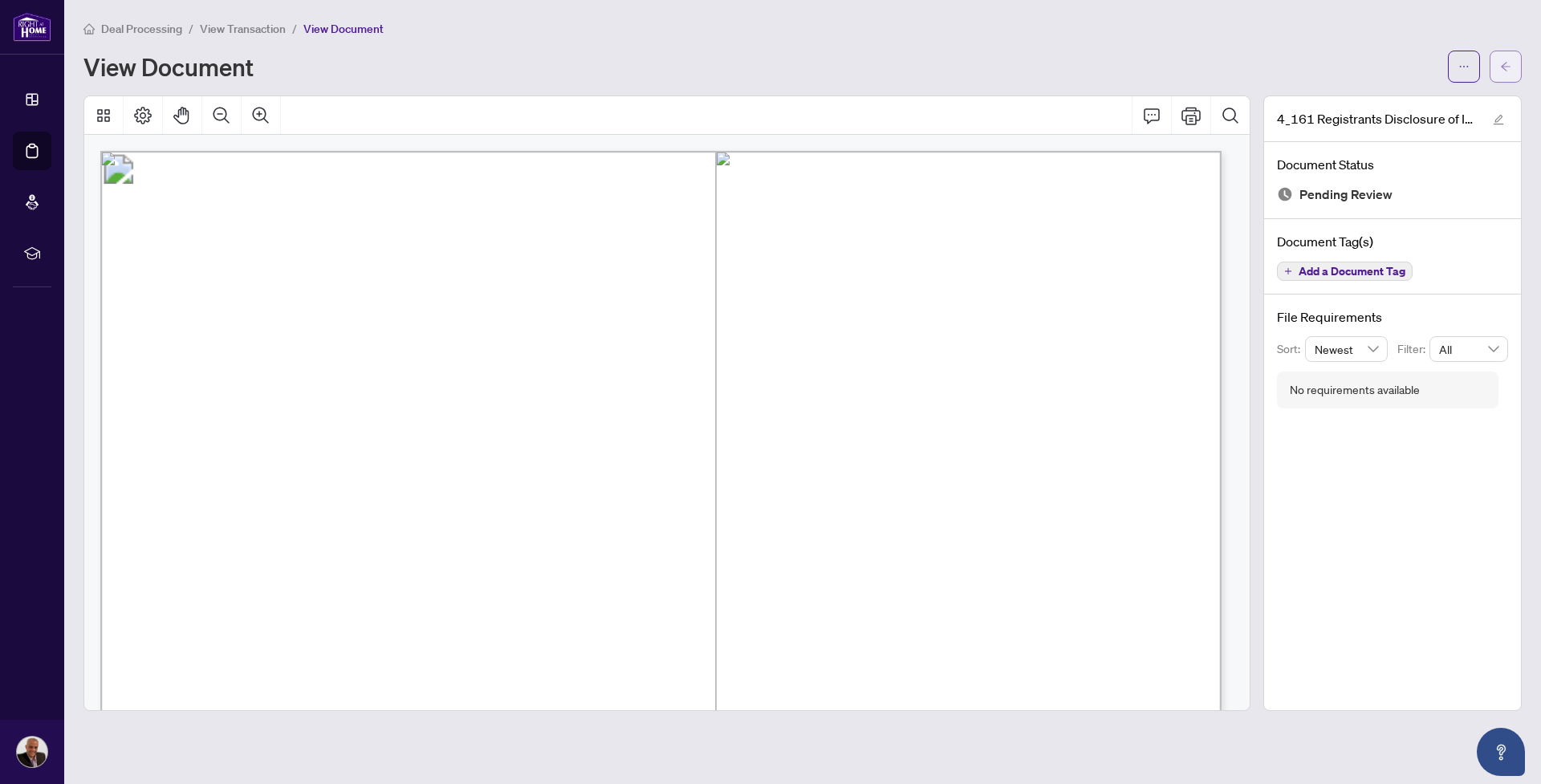
click at [1501, 63] on icon "arrow-left" at bounding box center [1506, 67] width 12 height 12
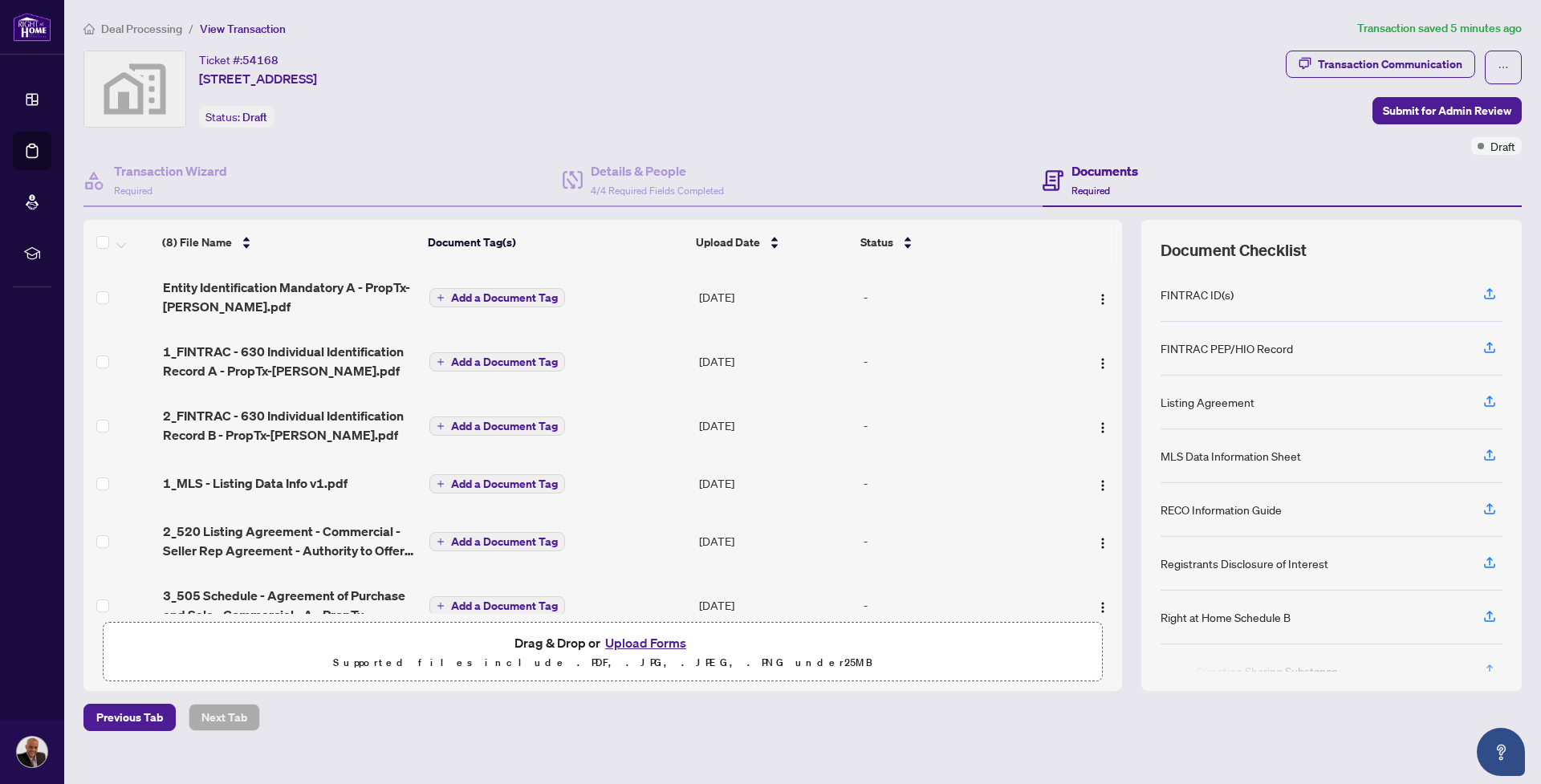
click at [647, 639] on button "Upload Forms" at bounding box center [645, 642] width 91 height 21
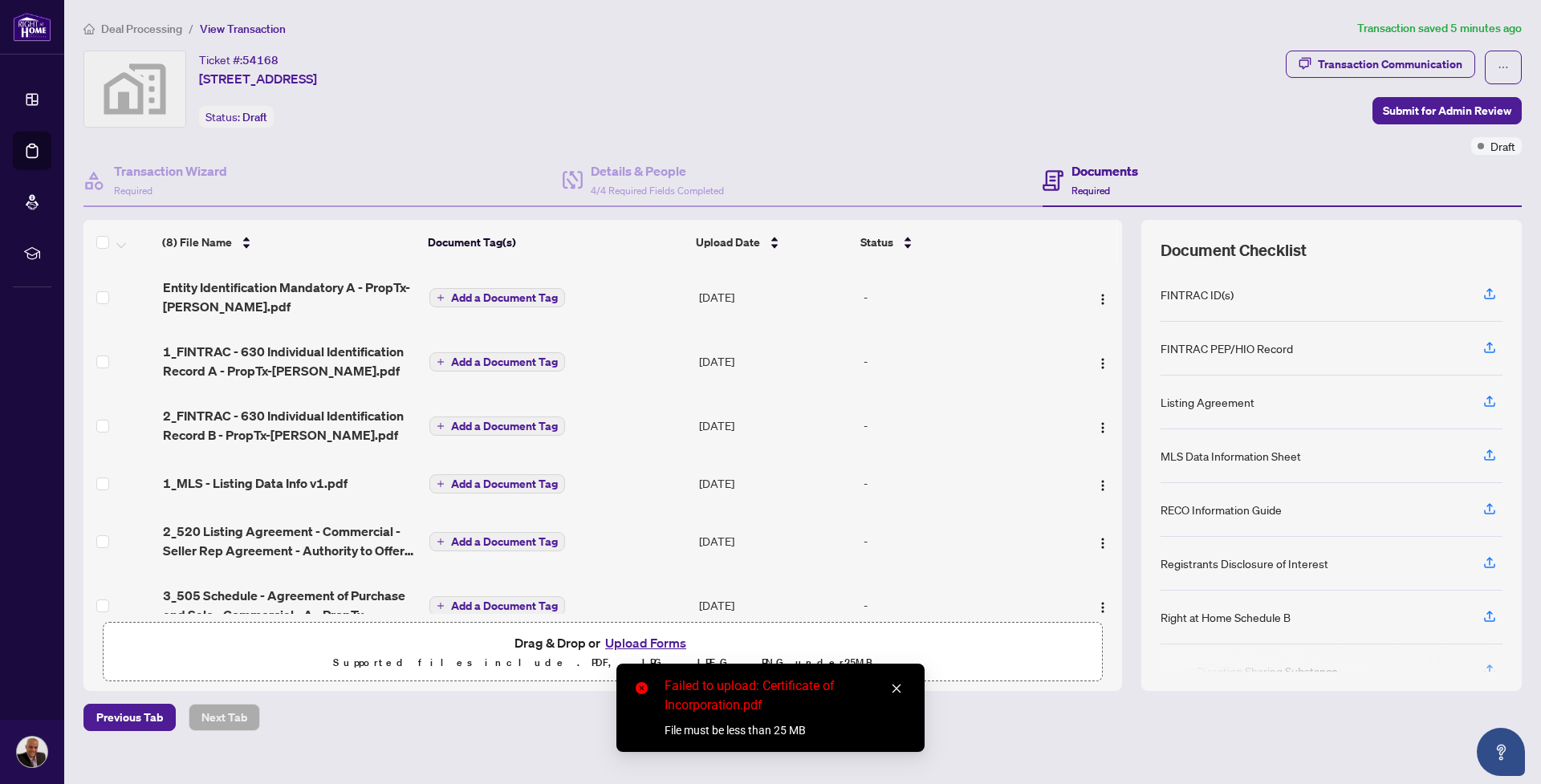
click at [899, 687] on icon "close" at bounding box center [896, 688] width 12 height 12
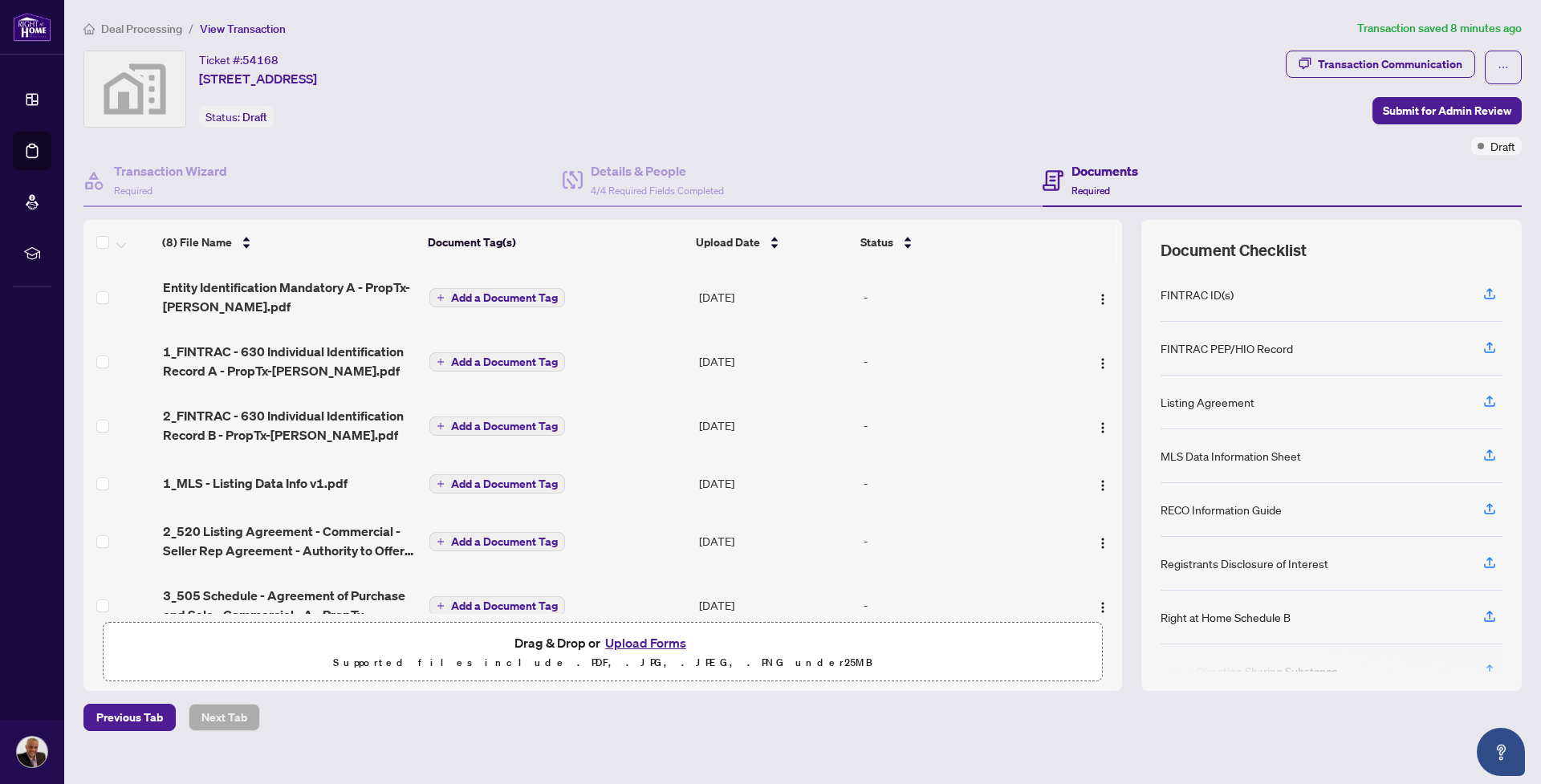
click at [655, 640] on button "Upload Forms" at bounding box center [645, 642] width 91 height 21
click at [651, 642] on button "Upload Forms" at bounding box center [645, 642] width 91 height 21
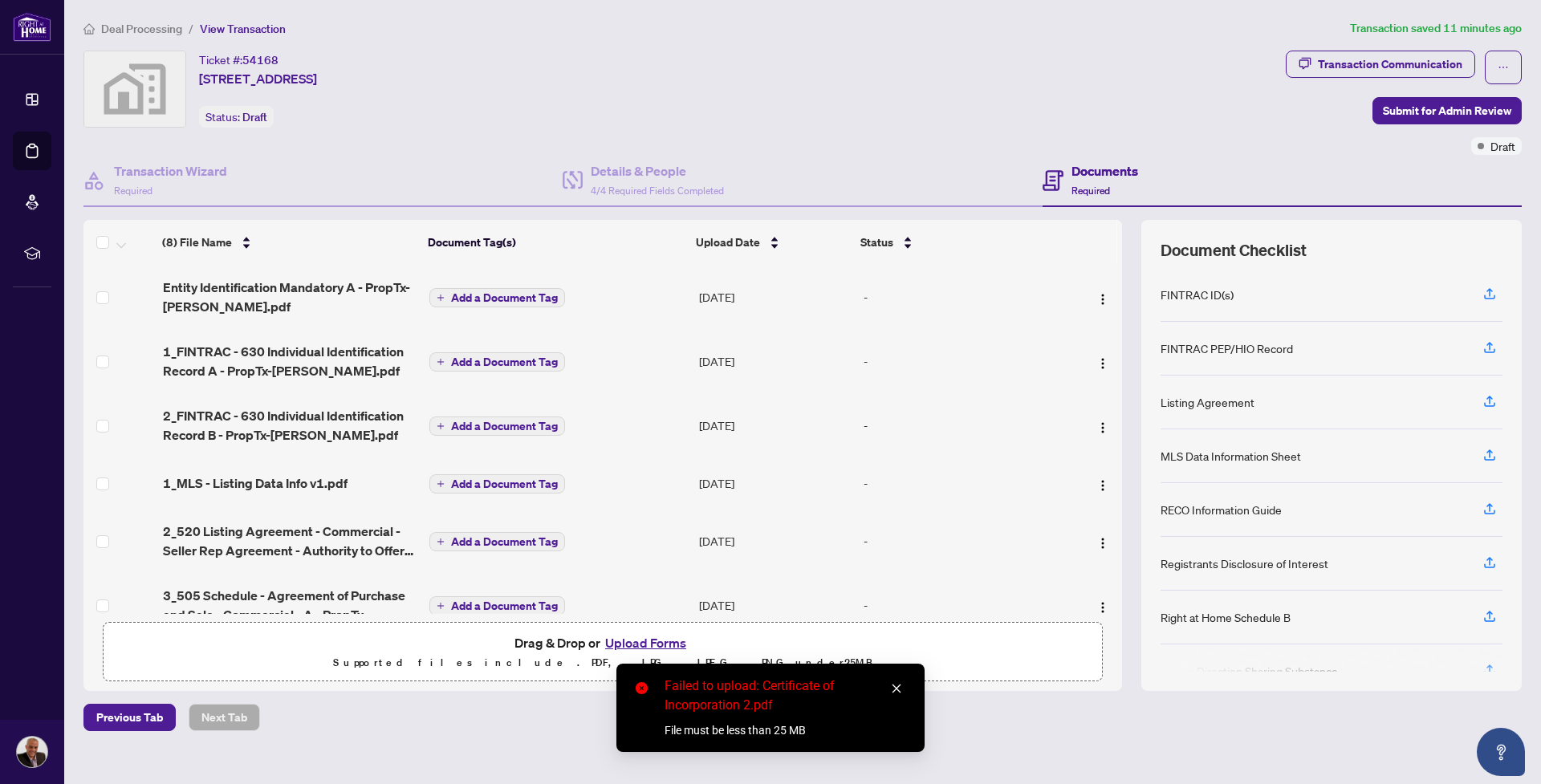
click at [900, 685] on icon "close" at bounding box center [896, 688] width 12 height 12
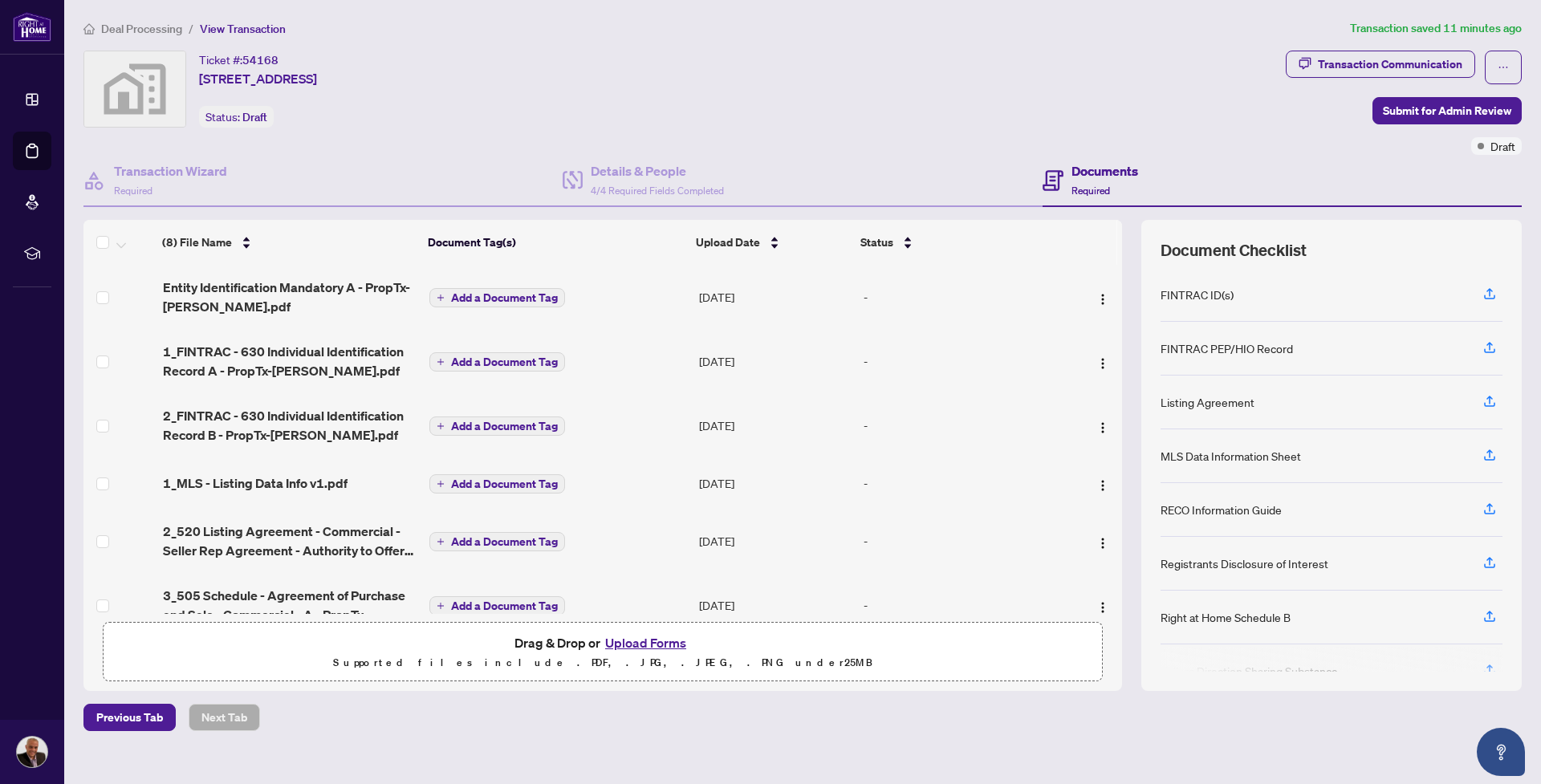
click at [646, 640] on button "Upload Forms" at bounding box center [645, 642] width 91 height 21
click at [637, 644] on button "Upload Forms" at bounding box center [645, 642] width 91 height 21
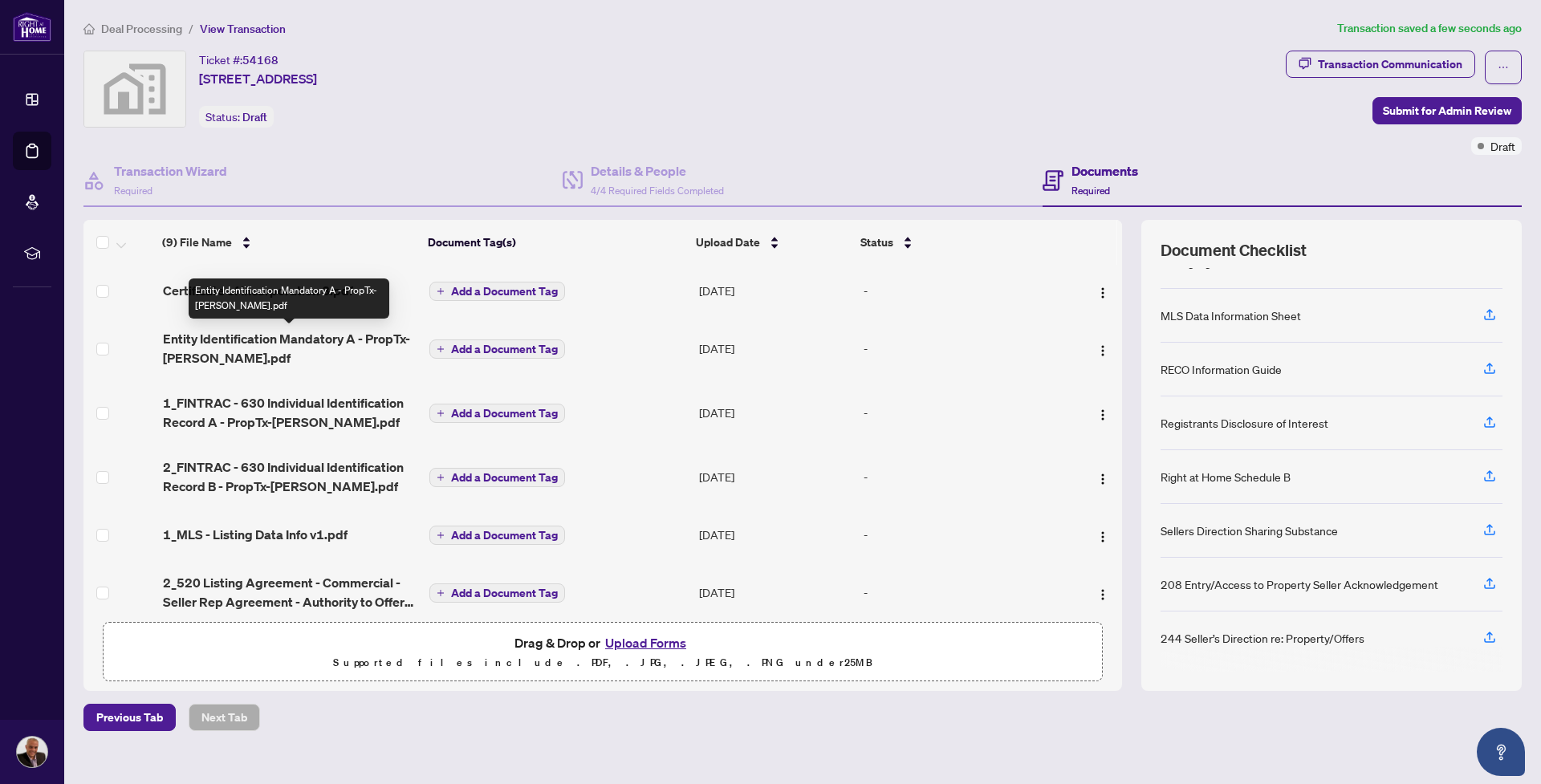
click at [330, 338] on span "Entity Identification Mandatory A - PropTx-[PERSON_NAME].pdf" at bounding box center [290, 348] width 254 height 39
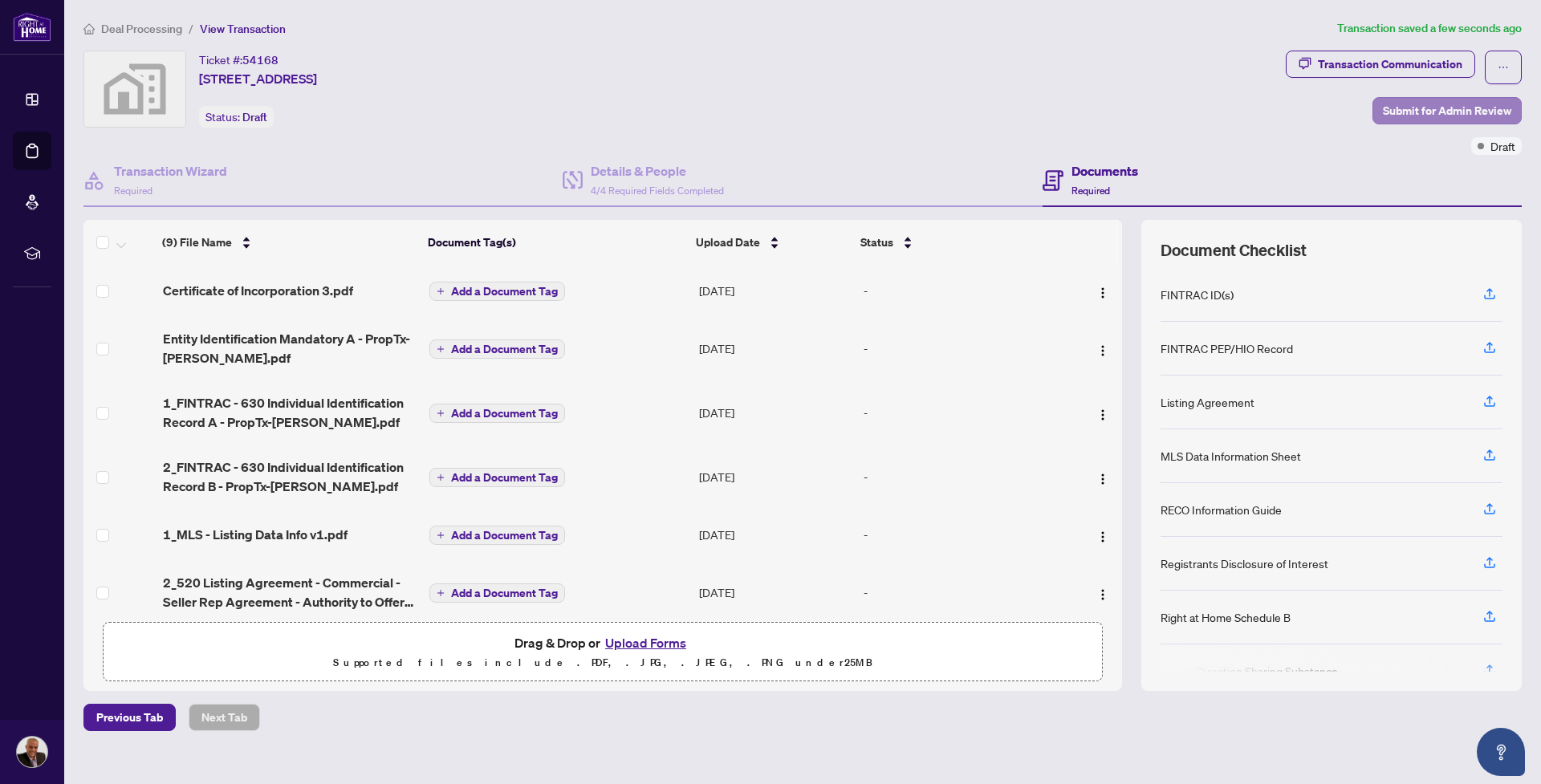
click at [1436, 111] on span "Submit for Admin Review" at bounding box center [1447, 111] width 129 height 26
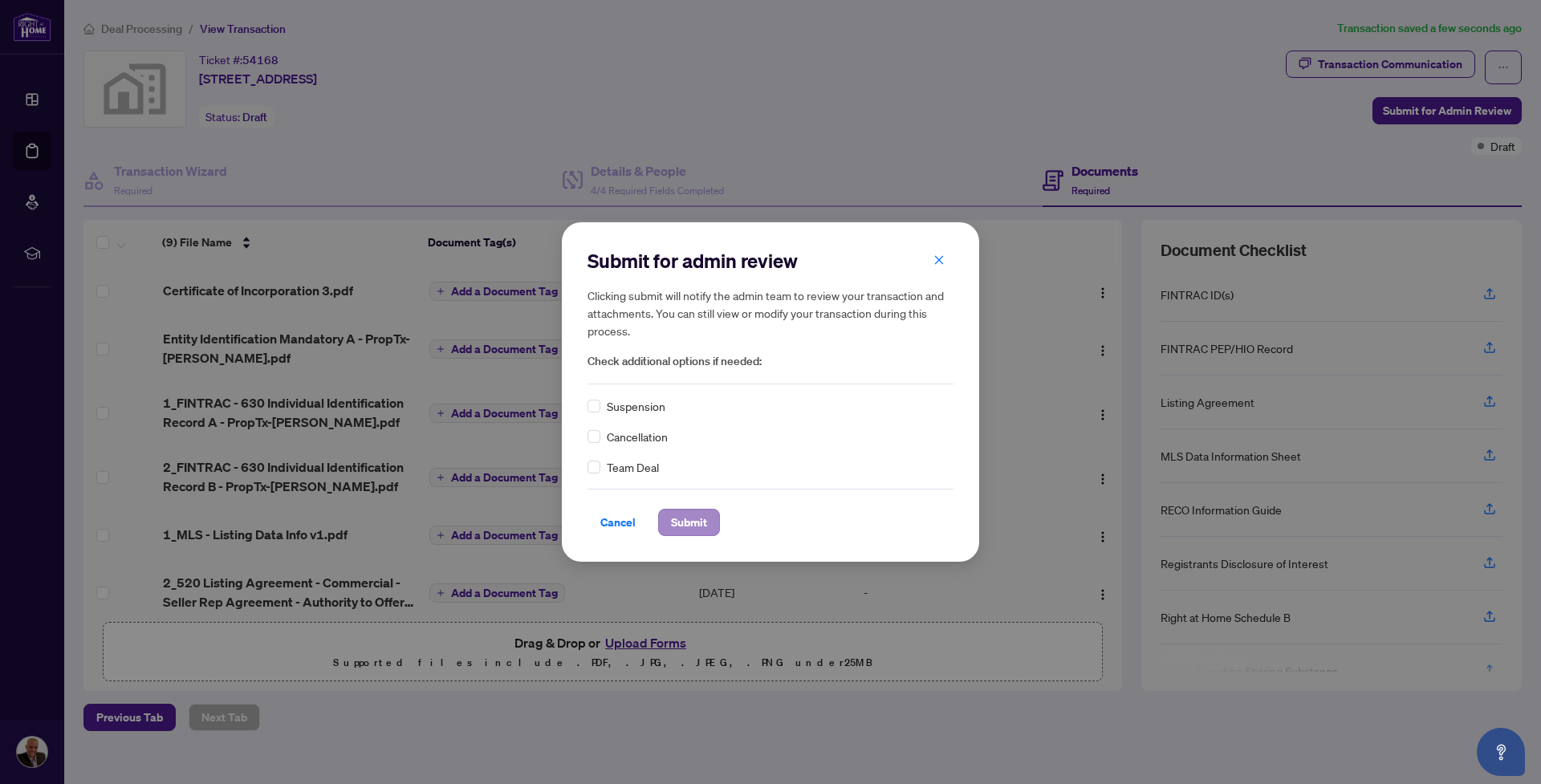
click at [696, 516] on span "Submit" at bounding box center [689, 522] width 36 height 26
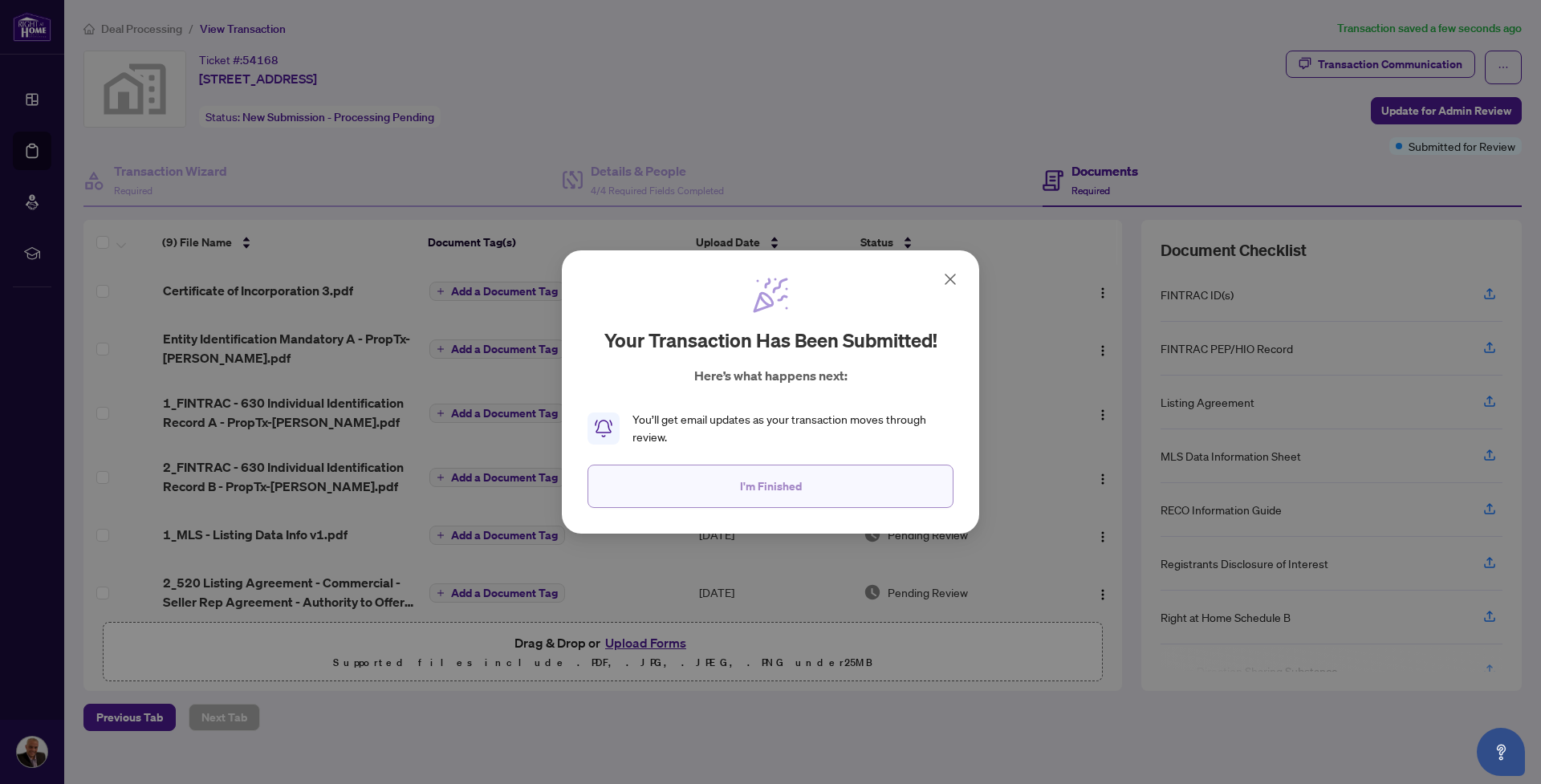
click at [814, 484] on button "I'm Finished" at bounding box center [770, 486] width 366 height 44
